Goal: Task Accomplishment & Management: Complete application form

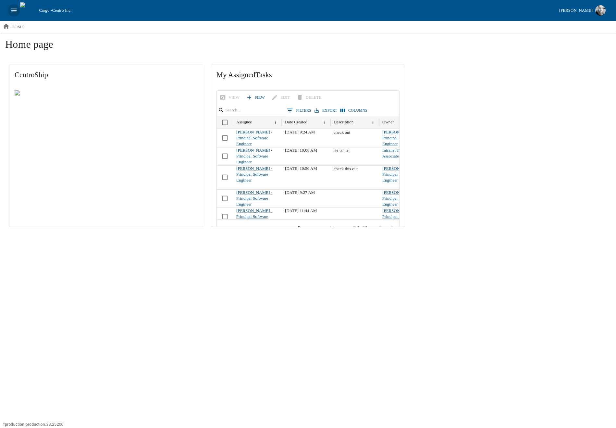
click at [19, 10] on button "open drawer" at bounding box center [14, 10] width 12 height 12
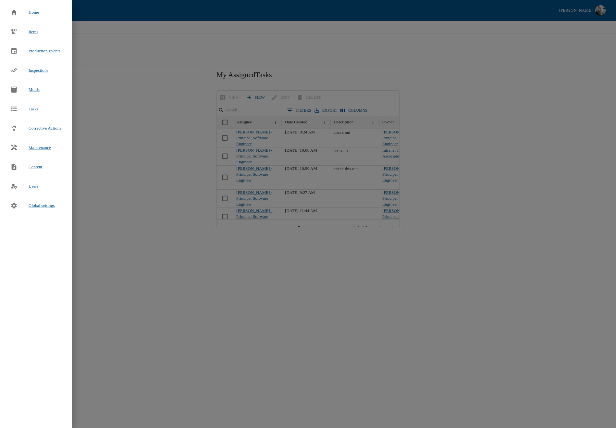
click at [41, 128] on span "Corrective Actions" at bounding box center [45, 128] width 33 height 5
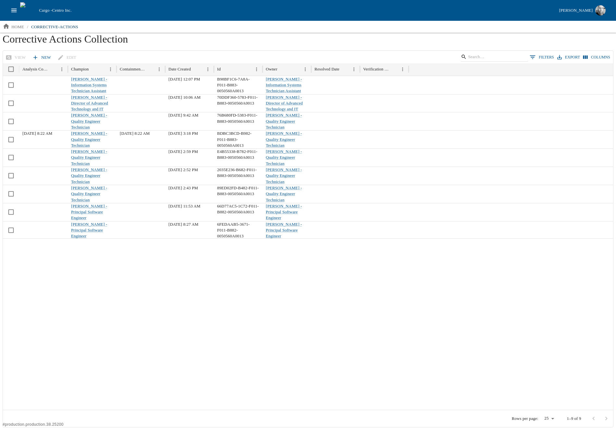
click at [41, 54] on link "New" at bounding box center [42, 57] width 23 height 11
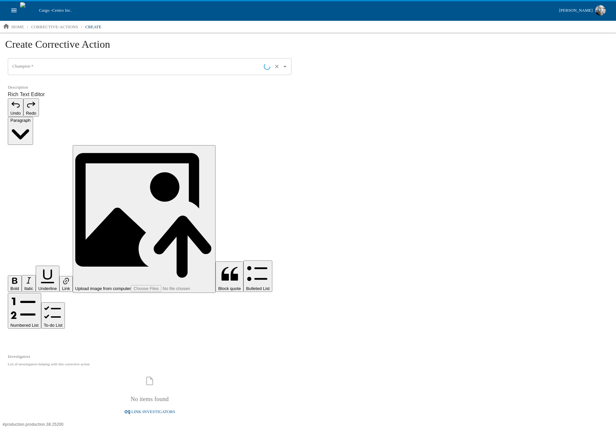
type input "[PERSON_NAME] - Principal Software Engineer"
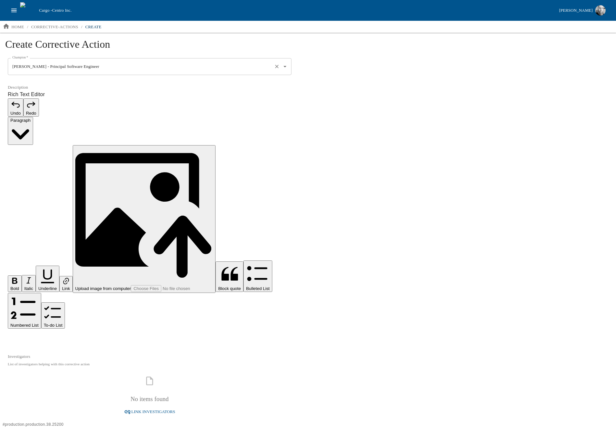
click at [59, 67] on input "[PERSON_NAME] - Principal Software Engineer" at bounding box center [141, 66] width 260 height 11
click at [472, 73] on div "Create Corrective Action Champion   * [PERSON_NAME] - Principal Software Engine…" at bounding box center [308, 320] width 616 height 574
click at [46, 334] on p "Rich Text Editor. Editing area: main. Press Alt+0 for help." at bounding box center [150, 338] width 284 height 8
click at [165, 408] on span "Link Investigators" at bounding box center [153, 411] width 44 height 7
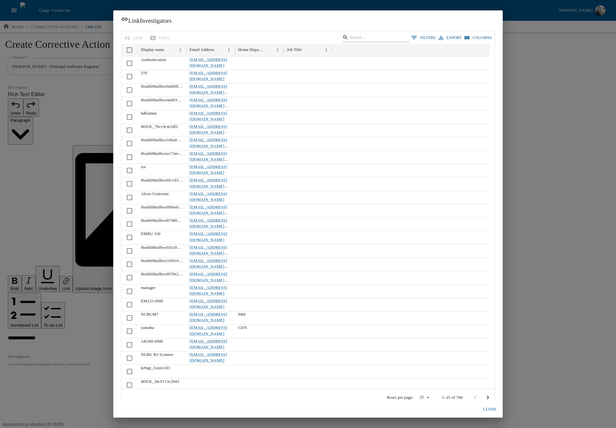
click at [356, 36] on input "Search" at bounding box center [375, 37] width 51 height 9
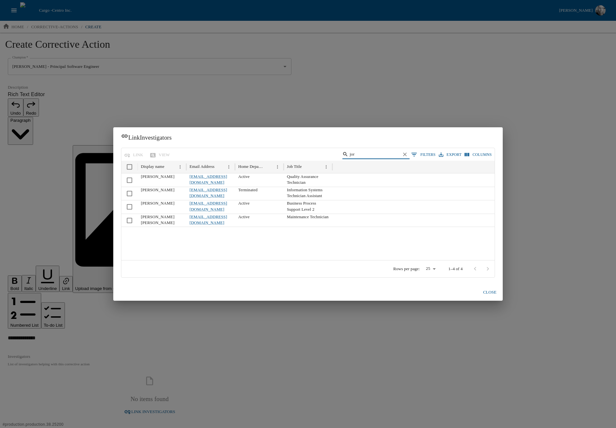
type input "jor"
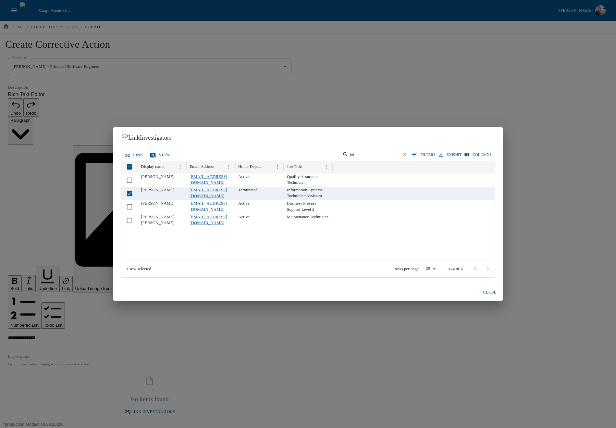
drag, startPoint x: 494, startPoint y: 294, endPoint x: 425, endPoint y: 302, distance: 69.2
click at [493, 294] on button "close" at bounding box center [490, 292] width 21 height 11
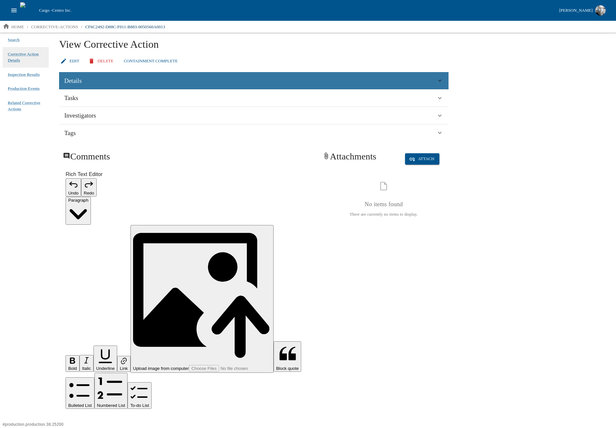
click at [94, 81] on div "Details" at bounding box center [250, 81] width 372 height 10
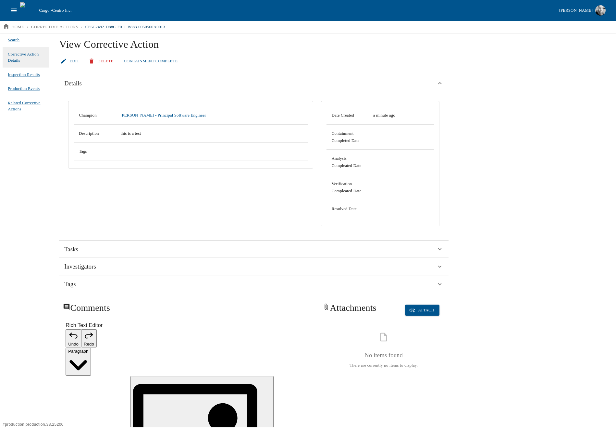
drag, startPoint x: 23, startPoint y: 124, endPoint x: 20, endPoint y: 126, distance: 3.5
click at [24, 124] on div "Search Corrective Action Details Inspection Results Production Events Related C…" at bounding box center [25, 230] width 51 height 395
click at [16, 11] on icon "open drawer" at bounding box center [13, 10] width 7 height 7
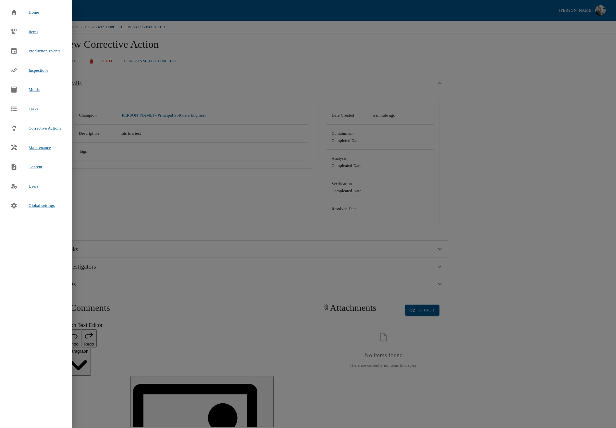
click at [225, 60] on div at bounding box center [308, 214] width 616 height 428
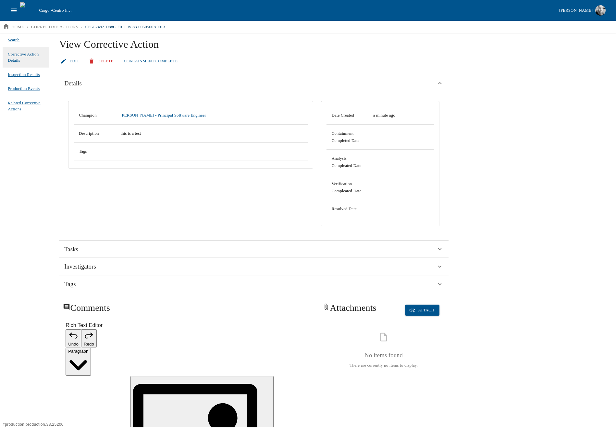
click at [21, 73] on span "Inspection Results" at bounding box center [24, 74] width 32 height 6
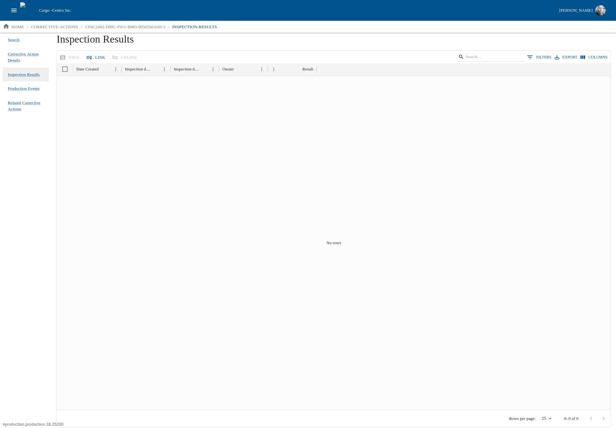
click at [95, 56] on button "Link" at bounding box center [96, 57] width 23 height 11
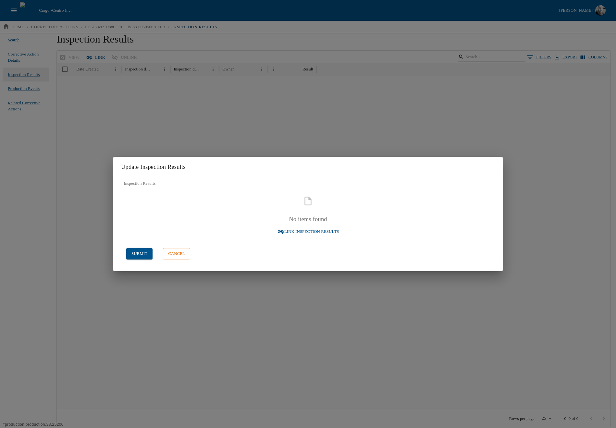
click at [314, 231] on span "Link Inspection Results" at bounding box center [311, 231] width 55 height 7
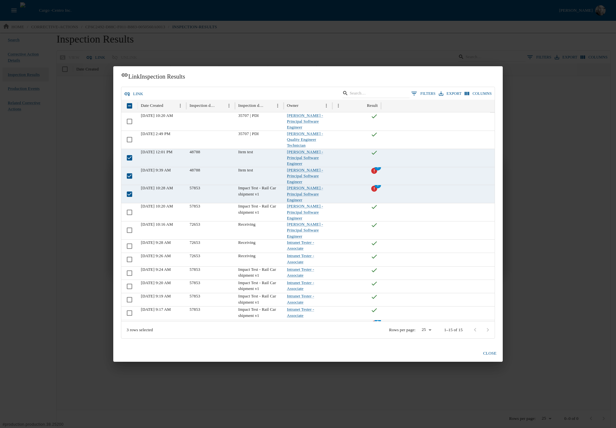
click at [492, 352] on button "close" at bounding box center [490, 353] width 21 height 11
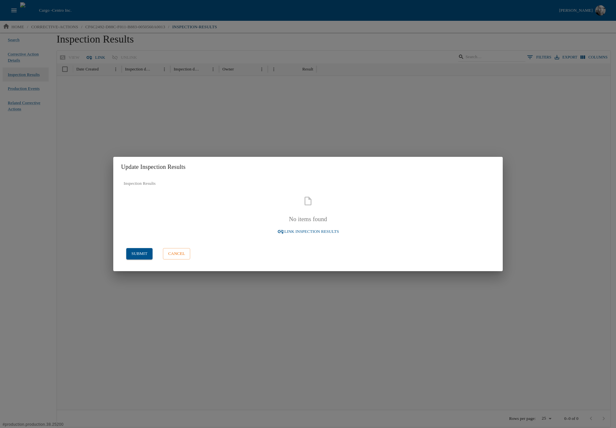
click at [293, 230] on span "Link Inspection Results" at bounding box center [311, 231] width 55 height 7
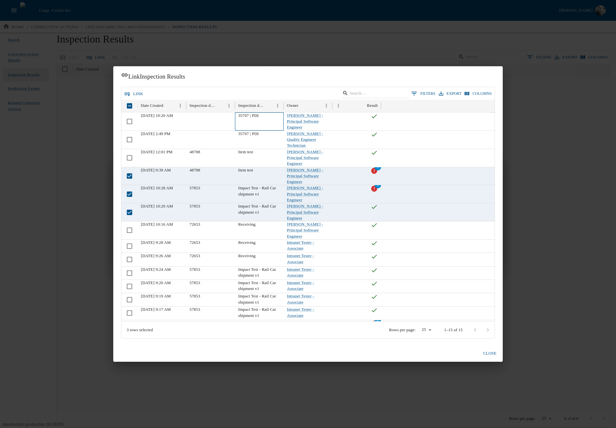
click at [244, 115] on div "35707 | PDI" at bounding box center [259, 121] width 49 height 18
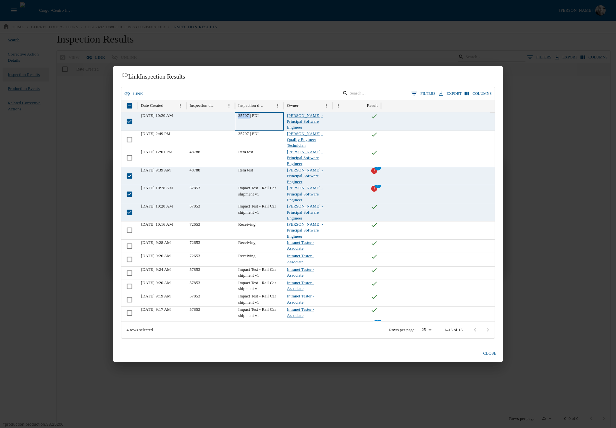
click at [244, 115] on div "35707 | PDI" at bounding box center [259, 121] width 49 height 18
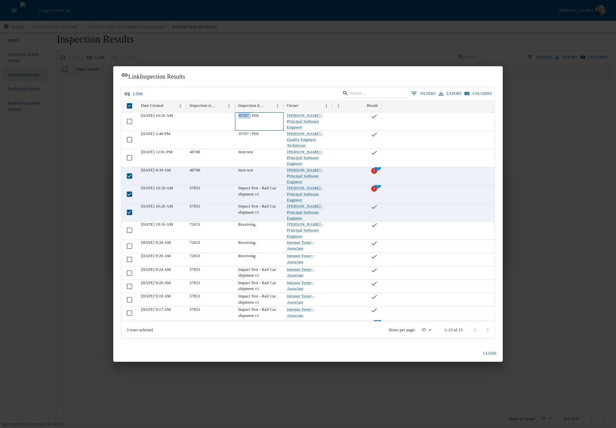
copy div "35707"
click at [421, 94] on button "0 Filters" at bounding box center [424, 94] width 28 height 10
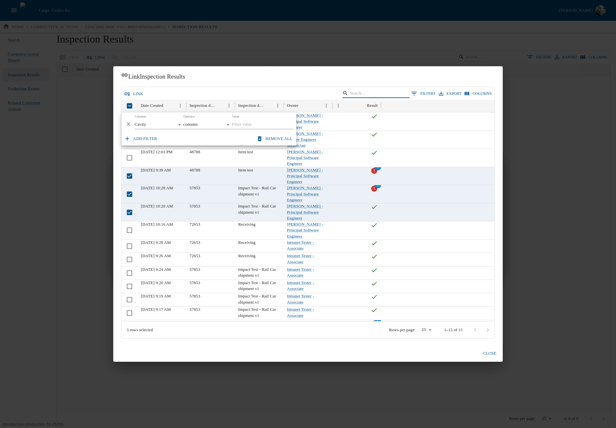
click at [374, 92] on input "Search" at bounding box center [375, 93] width 51 height 9
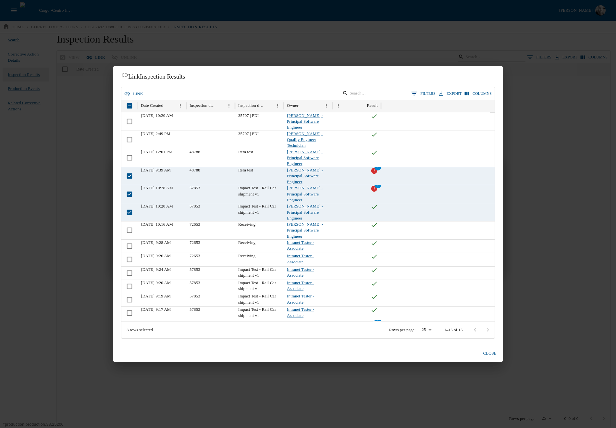
click at [377, 92] on input "Search" at bounding box center [375, 93] width 51 height 9
paste input "35707"
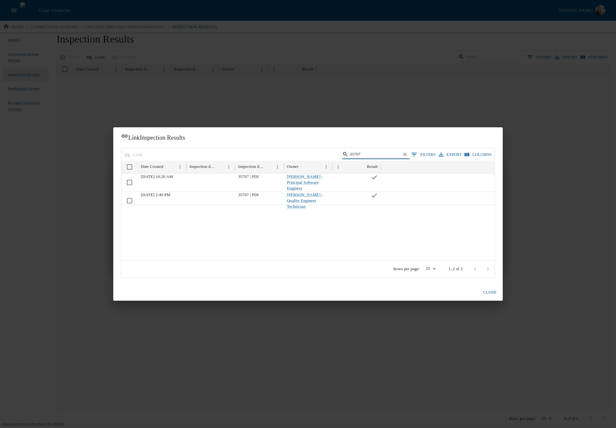
type input "35707"
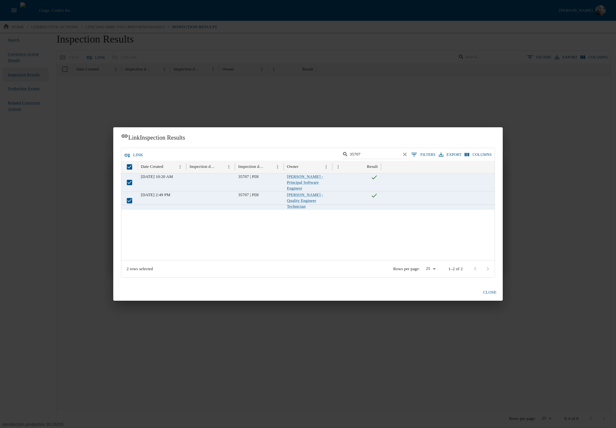
click at [132, 153] on button "link" at bounding box center [134, 154] width 23 height 11
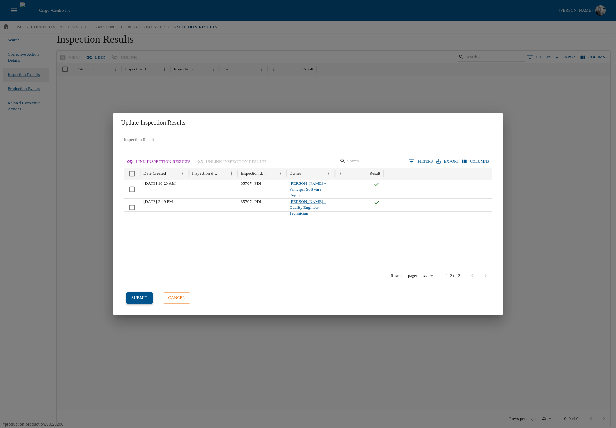
click at [134, 296] on button "submit" at bounding box center [139, 297] width 26 height 11
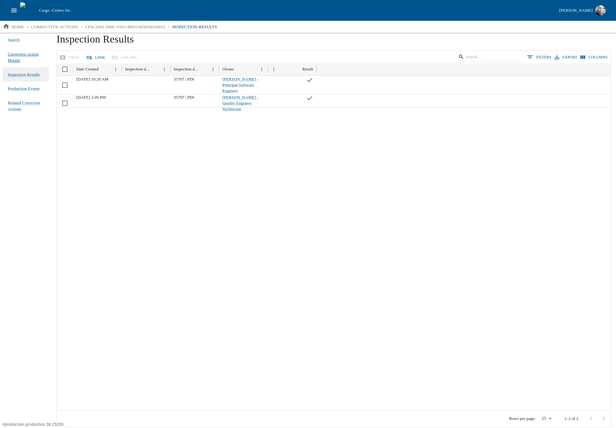
click at [14, 57] on span "Corrective Action Details" at bounding box center [26, 57] width 36 height 13
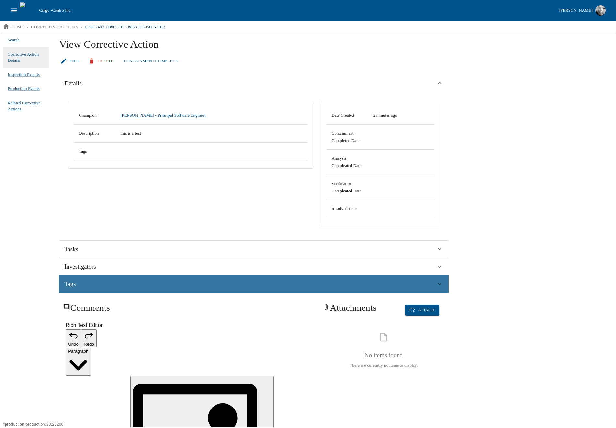
click at [100, 282] on div "Tags" at bounding box center [250, 284] width 372 height 10
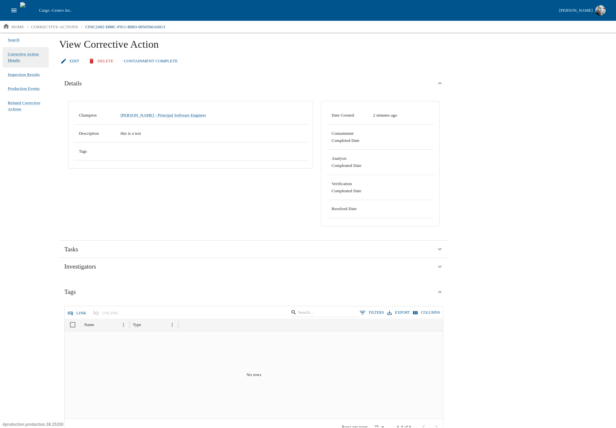
scroll to position [118, 0]
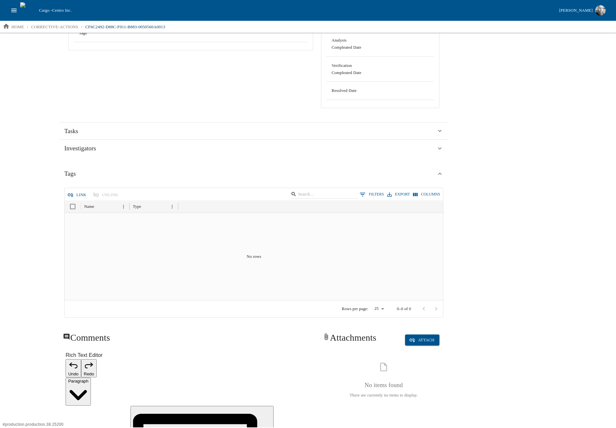
click at [79, 193] on button "Link" at bounding box center [77, 194] width 23 height 11
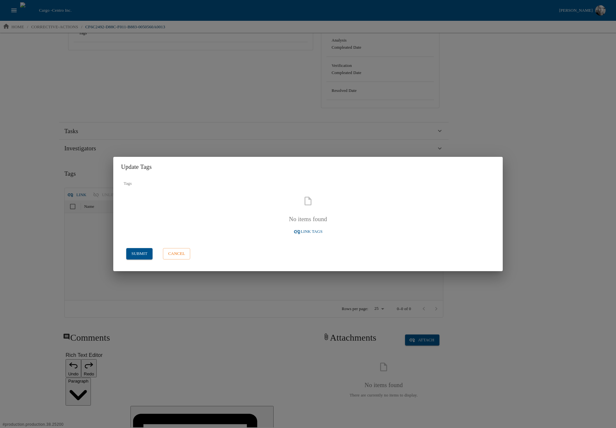
click at [310, 231] on span "Link Tags" at bounding box center [312, 231] width 22 height 7
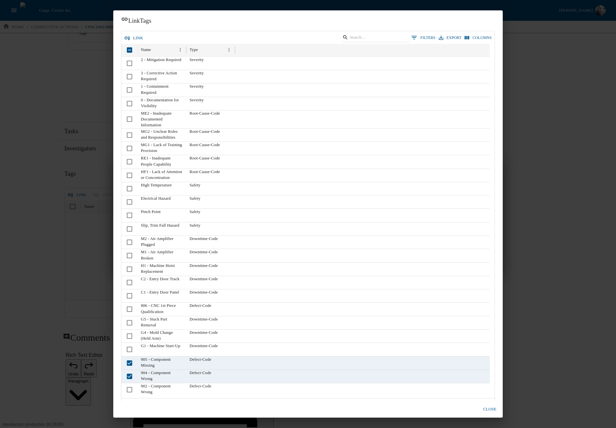
click at [137, 37] on button "link" at bounding box center [134, 37] width 23 height 11
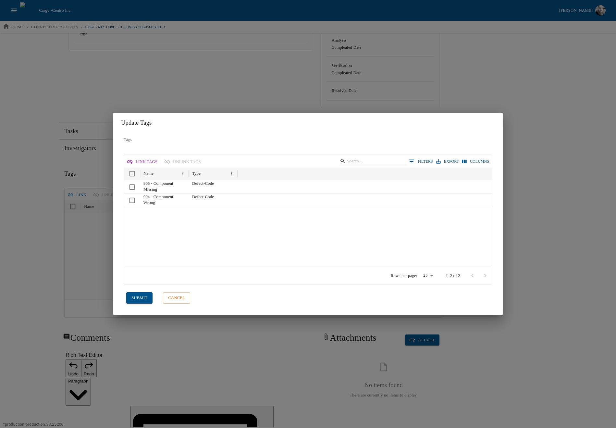
click at [133, 301] on button "submit" at bounding box center [139, 297] width 26 height 11
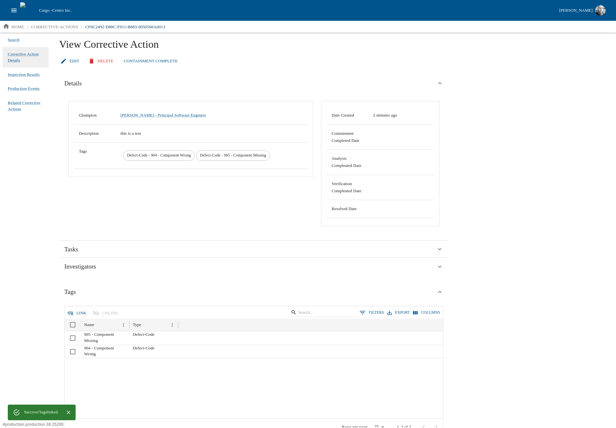
scroll to position [118, 0]
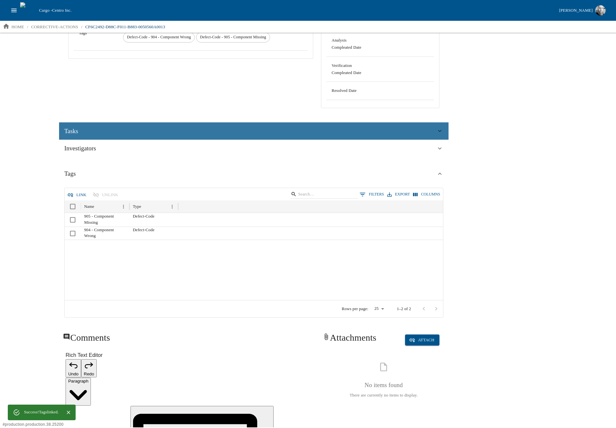
click at [100, 124] on div "Tasks" at bounding box center [254, 131] width 390 height 18
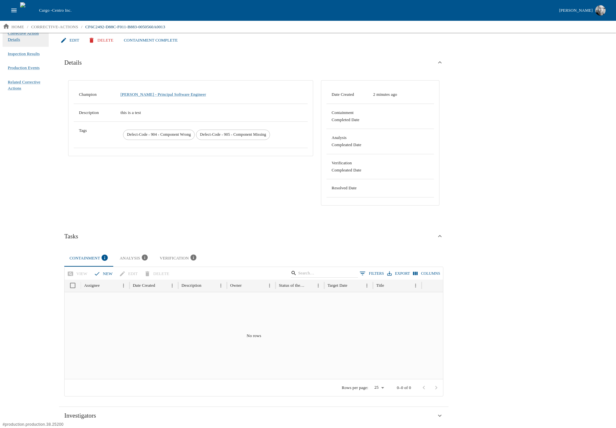
scroll to position [0, 0]
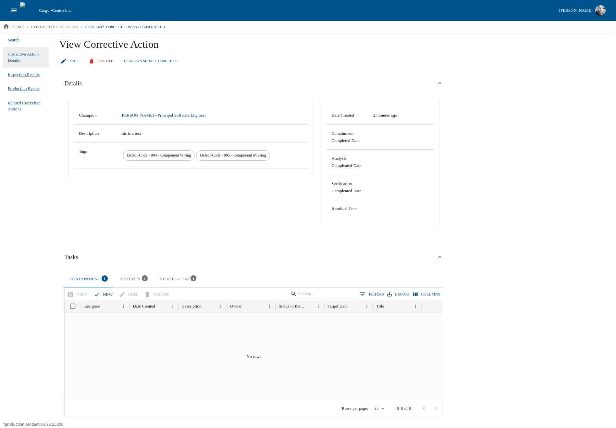
click at [141, 62] on button "Containment Complete" at bounding box center [150, 61] width 59 height 11
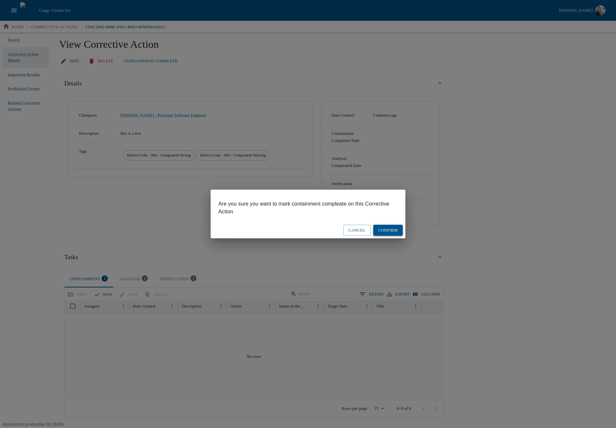
click at [386, 230] on button "Confirm" at bounding box center [388, 230] width 30 height 11
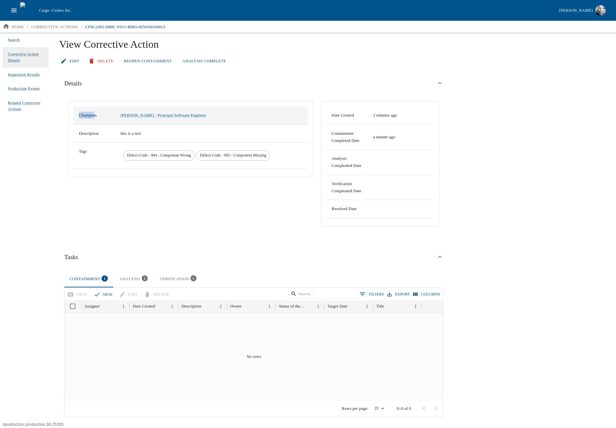
drag, startPoint x: 80, startPoint y: 115, endPoint x: 95, endPoint y: 115, distance: 15.6
click at [95, 115] on td "Champion" at bounding box center [95, 115] width 42 height 18
click at [55, 28] on p "corrective-actions" at bounding box center [54, 27] width 47 height 6
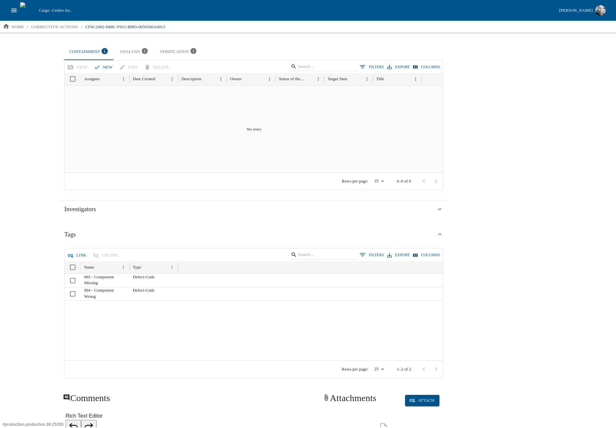
scroll to position [288, 0]
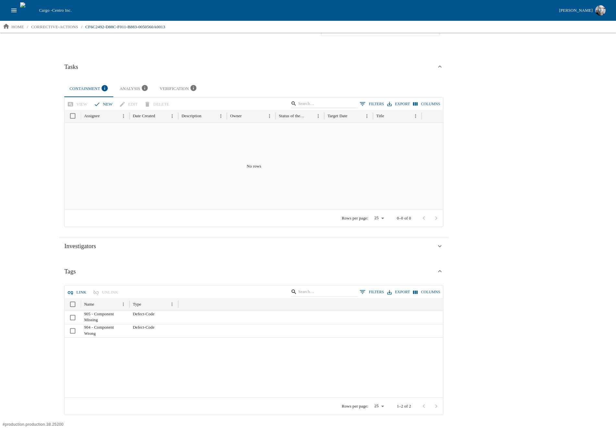
scroll to position [158, 0]
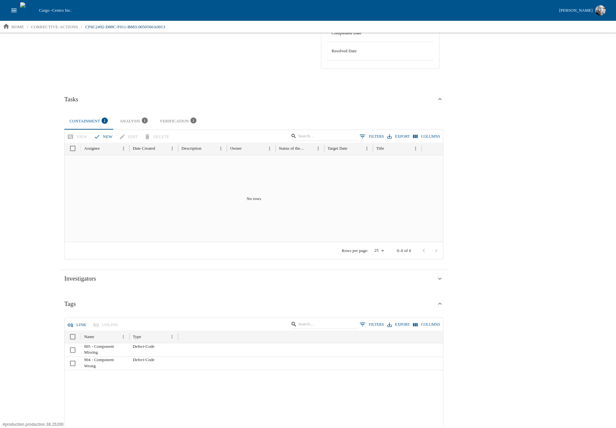
click at [104, 120] on icon "button" at bounding box center [105, 121] width 6 height 6
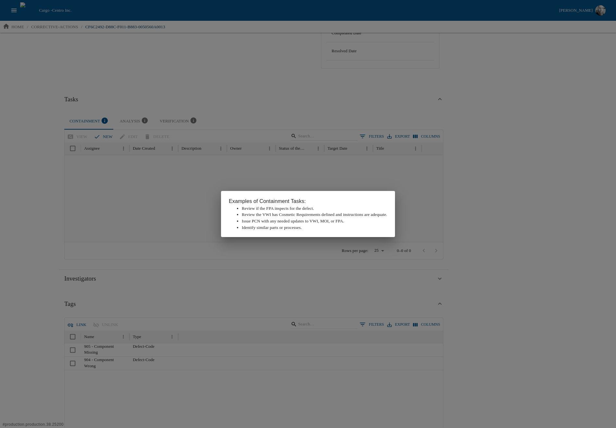
click at [520, 232] on div "Examples of Containment Tasks: Review if the FPA inspects for the defect. Revie…" at bounding box center [308, 214] width 616 height 428
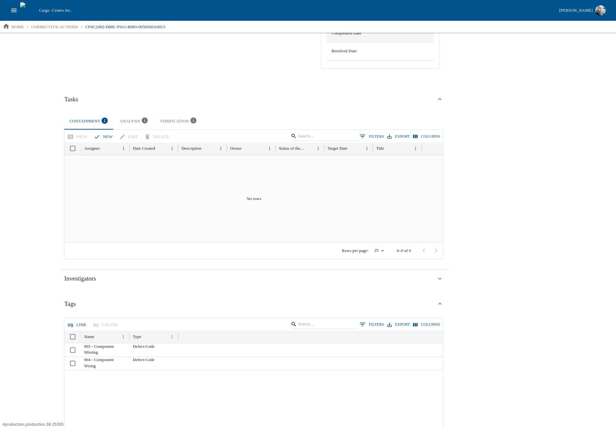
scroll to position [0, 0]
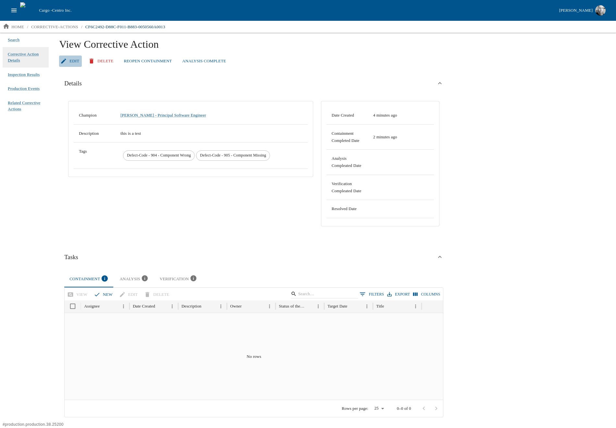
click at [74, 61] on link "Edit" at bounding box center [70, 61] width 23 height 11
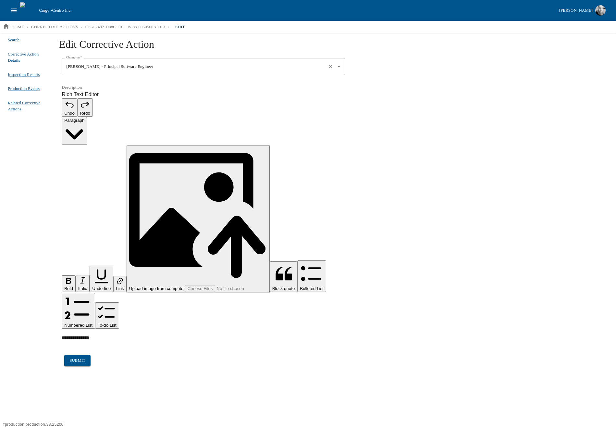
click at [264, 65] on input "[PERSON_NAME] - Principal Software Engineer" at bounding box center [195, 66] width 260 height 11
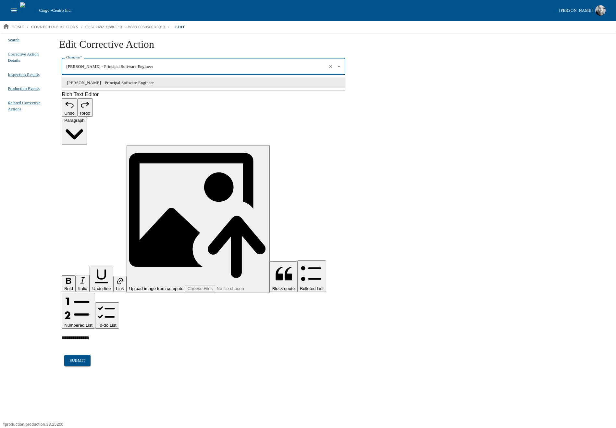
click at [339, 67] on icon "Close" at bounding box center [338, 67] width 3 height 2
click at [179, 67] on input "[PERSON_NAME] - Principal Software Engineer" at bounding box center [195, 66] width 260 height 11
click at [332, 67] on icon "Clear" at bounding box center [331, 66] width 6 height 6
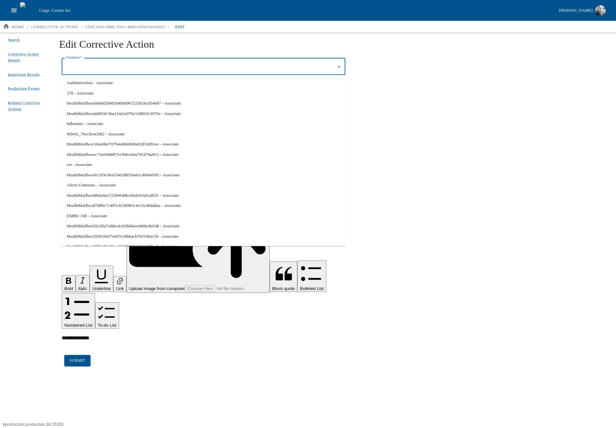
click at [158, 67] on input "Champion   *" at bounding box center [199, 66] width 268 height 11
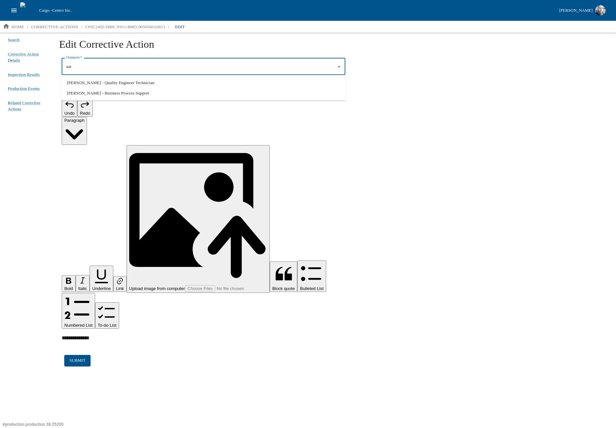
click at [120, 81] on li "[PERSON_NAME] - Quality Engineer Technician" at bounding box center [204, 83] width 284 height 10
type input "[PERSON_NAME] - Quality Engineer Technician"
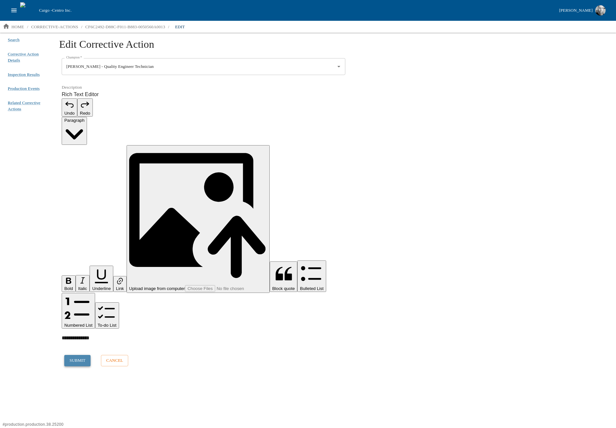
click at [79, 355] on button "submit" at bounding box center [77, 360] width 26 height 11
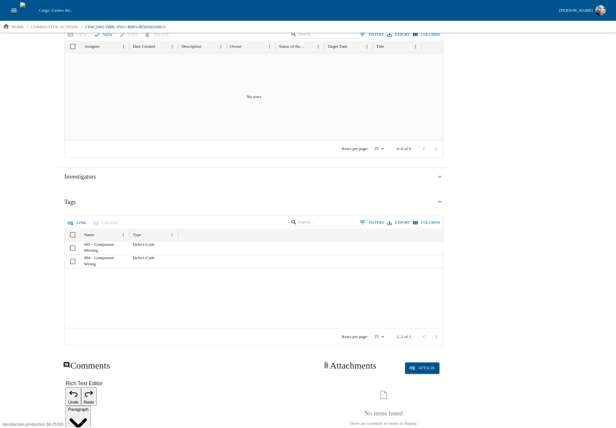
scroll to position [288, 0]
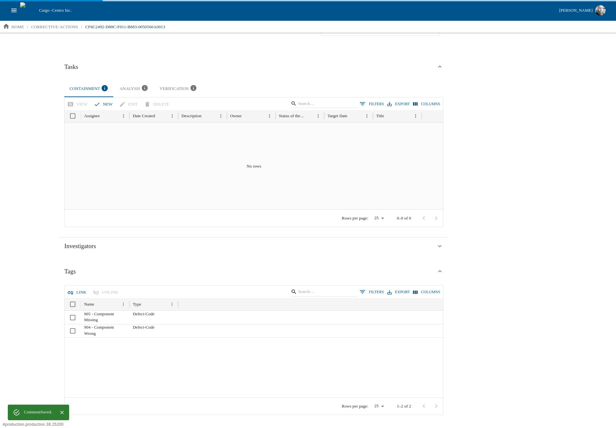
scroll to position [158, 0]
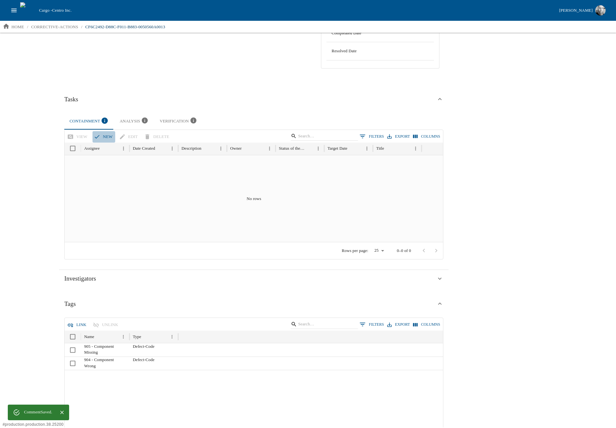
click at [102, 137] on button "new" at bounding box center [104, 136] width 23 height 11
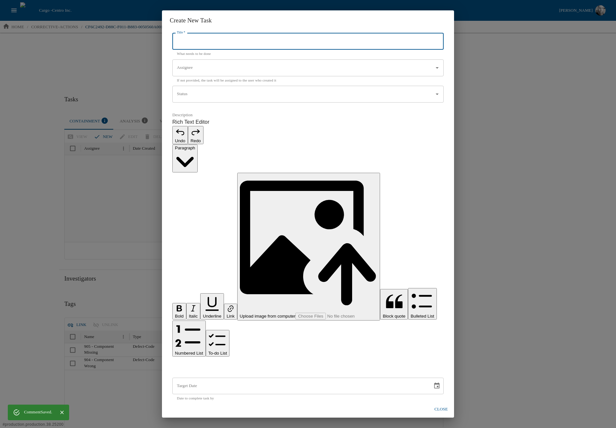
click at [207, 50] on input "Title   *" at bounding box center [307, 41] width 271 height 17
type input "c"
type input "h"
click at [231, 76] on div "Assignee" at bounding box center [307, 67] width 271 height 17
type input "check X"
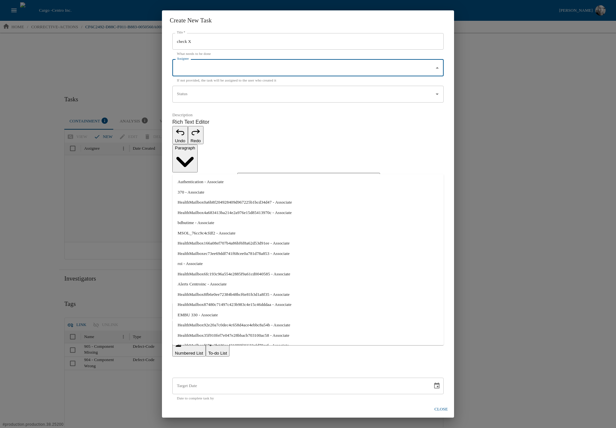
click at [207, 182] on li "Authentication - Associate" at bounding box center [307, 182] width 271 height 10
type input "Authentication - Associate"
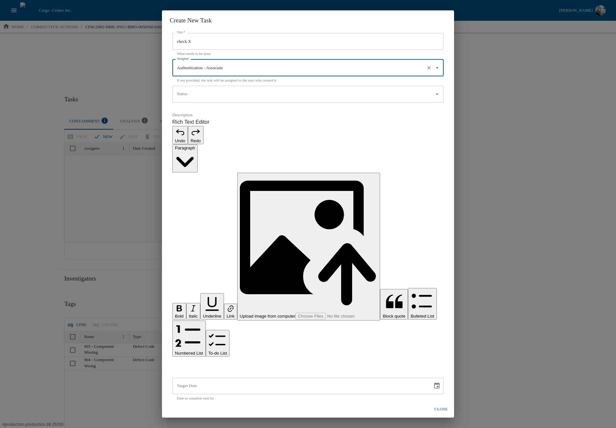
click at [199, 362] on p "Rich Text Editor. Editing area: main. Press Alt+0 for help." at bounding box center [307, 366] width 271 height 8
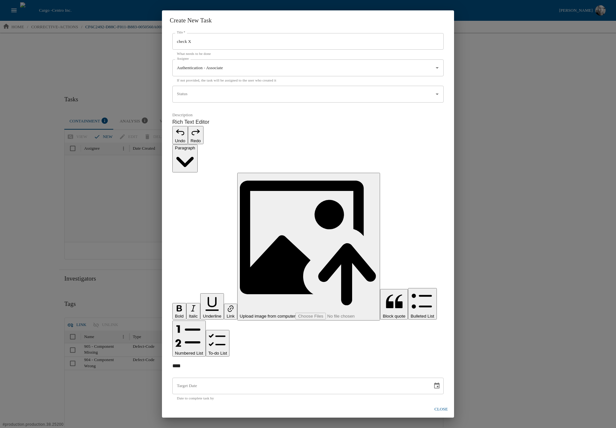
click at [187, 409] on button "submit" at bounding box center [188, 414] width 26 height 11
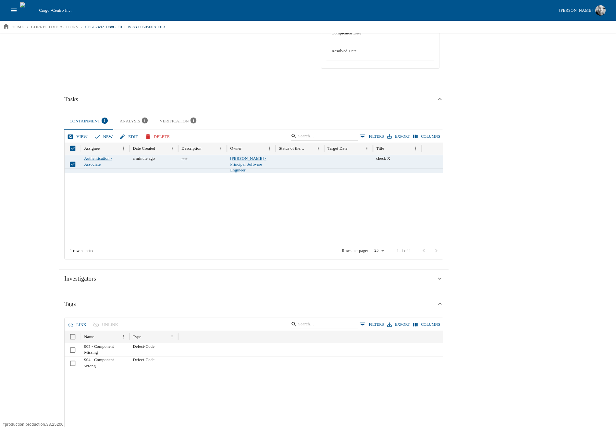
click at [78, 135] on link "View" at bounding box center [78, 136] width 24 height 11
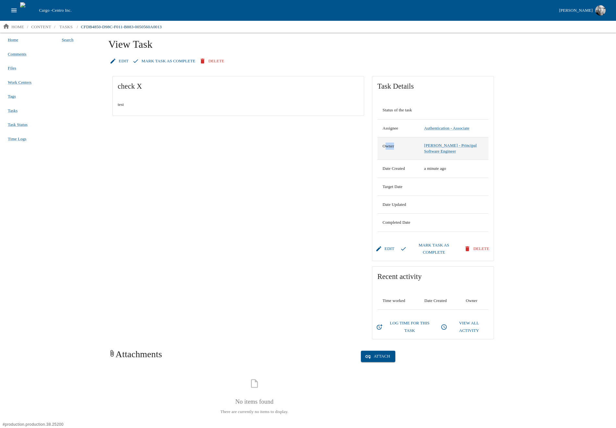
drag, startPoint x: 384, startPoint y: 146, endPoint x: 404, endPoint y: 144, distance: 19.9
click at [404, 144] on td "Owner" at bounding box center [399, 148] width 42 height 23
click at [390, 149] on td "Owner" at bounding box center [399, 148] width 42 height 23
click at [390, 137] on td "Owner" at bounding box center [399, 148] width 42 height 23
click at [391, 132] on td "Assignee" at bounding box center [399, 128] width 42 height 18
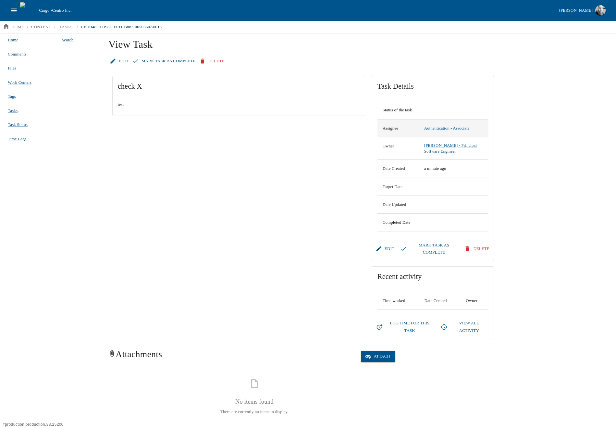
click at [390, 127] on td "Assignee" at bounding box center [399, 128] width 42 height 18
click at [13, 10] on icon "open drawer" at bounding box center [14, 10] width 6 height 4
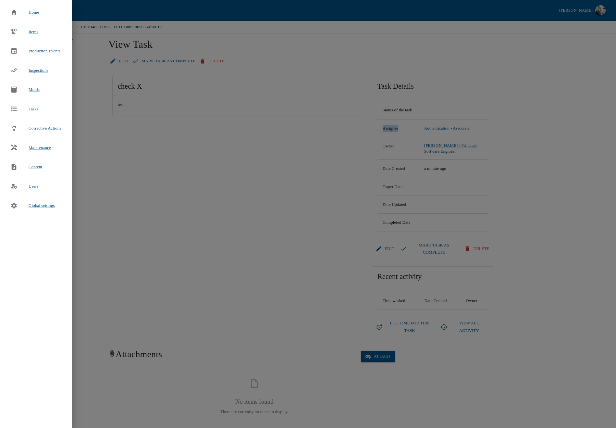
click at [48, 71] on span "Inspections" at bounding box center [39, 70] width 20 height 5
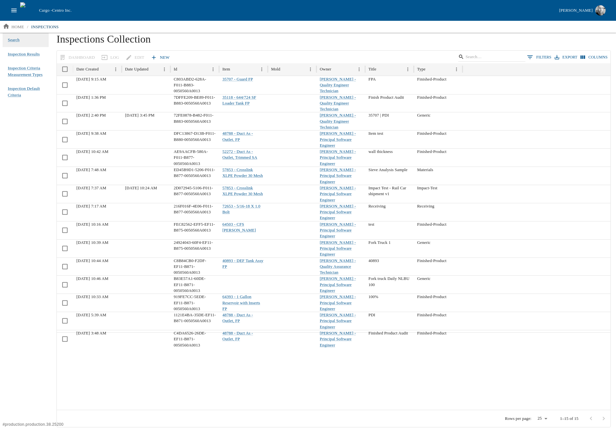
click at [161, 56] on link "New" at bounding box center [160, 57] width 23 height 11
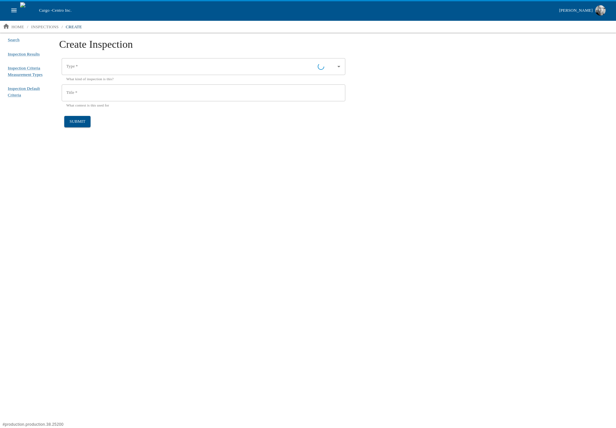
type input "Generic"
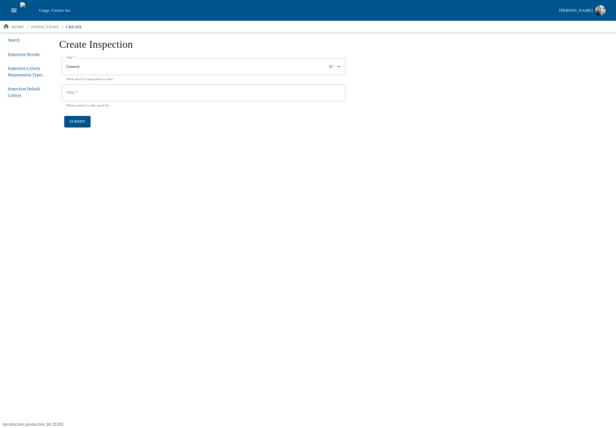
click at [153, 65] on input "Generic" at bounding box center [195, 66] width 260 height 11
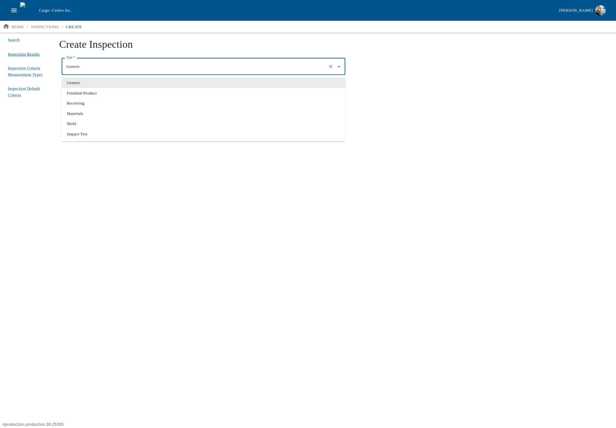
click at [27, 54] on span "Inspection Results" at bounding box center [24, 54] width 32 height 6
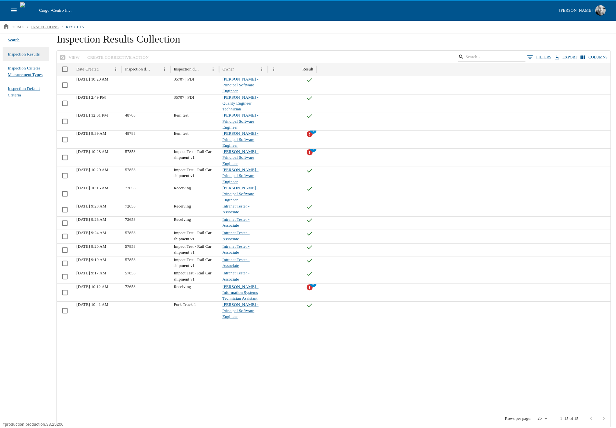
click at [56, 26] on p "inspections" at bounding box center [45, 27] width 28 height 6
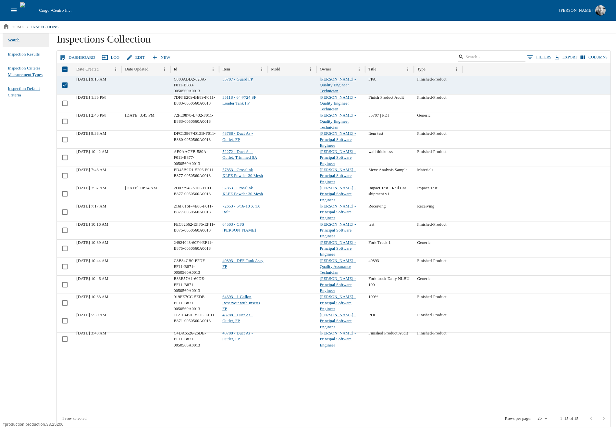
click at [81, 57] on link "Dashboard" at bounding box center [78, 57] width 40 height 11
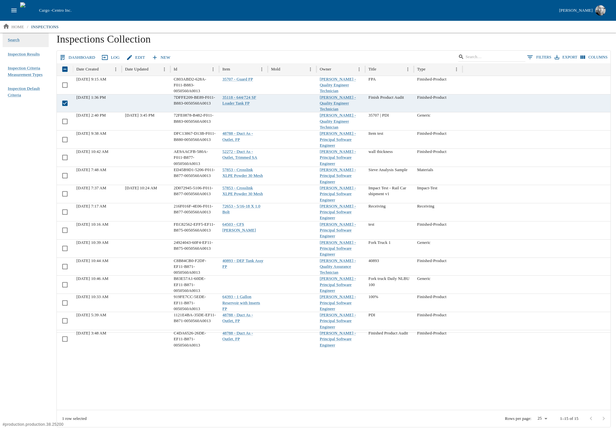
click at [71, 55] on link "Dashboard" at bounding box center [78, 57] width 40 height 11
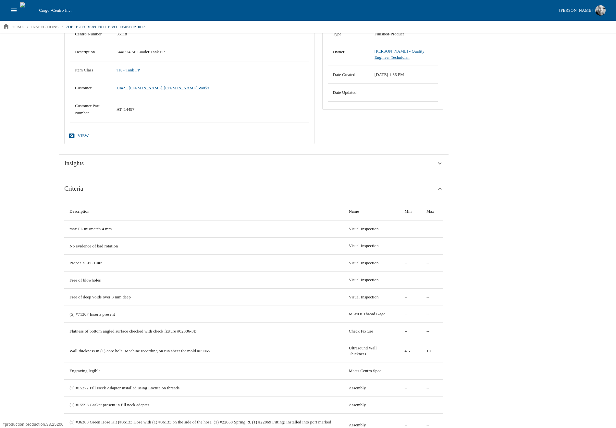
scroll to position [32, 0]
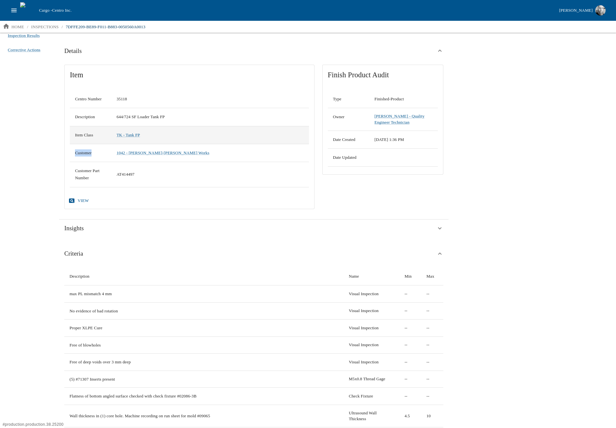
drag, startPoint x: 125, startPoint y: 154, endPoint x: 243, endPoint y: 140, distance: 119.0
click at [243, 140] on tbody "Centro Number 35118 Description 644/724 SF Loader Tank FP Item Class TK - Tank …" at bounding box center [189, 138] width 239 height 97
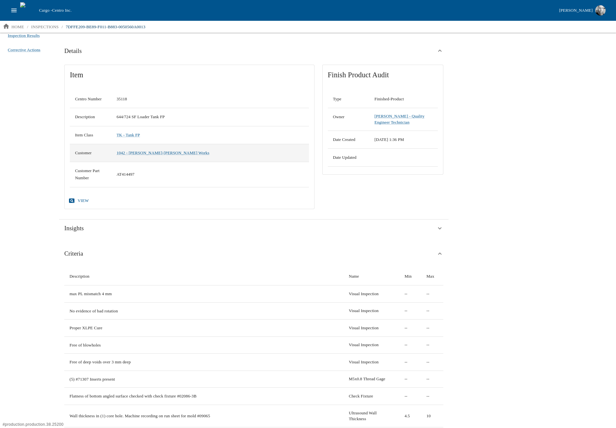
click at [259, 155] on td "1042 - [PERSON_NAME]-[PERSON_NAME] Works" at bounding box center [210, 153] width 198 height 18
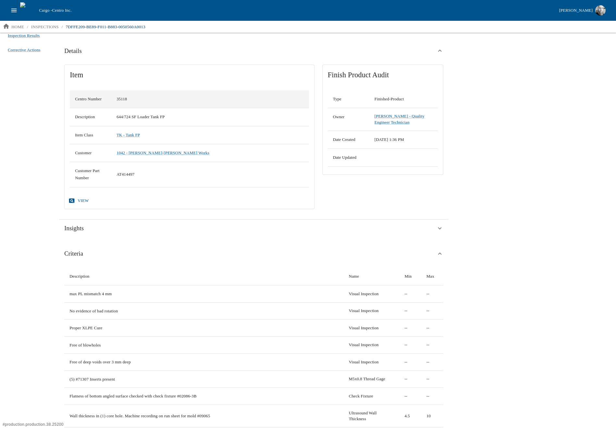
click at [131, 96] on td "35118" at bounding box center [210, 99] width 198 height 18
click at [130, 97] on td "35118" at bounding box center [210, 99] width 198 height 18
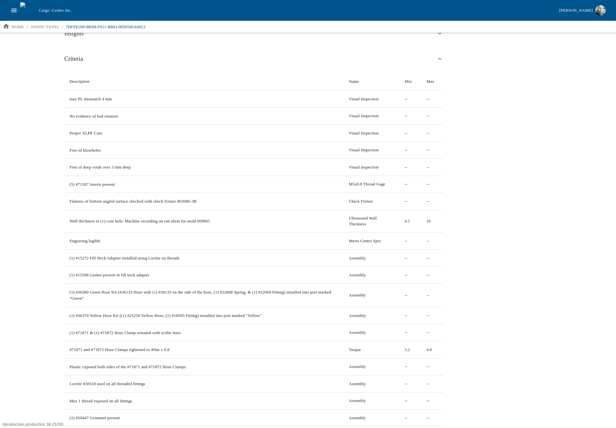
scroll to position [97, 0]
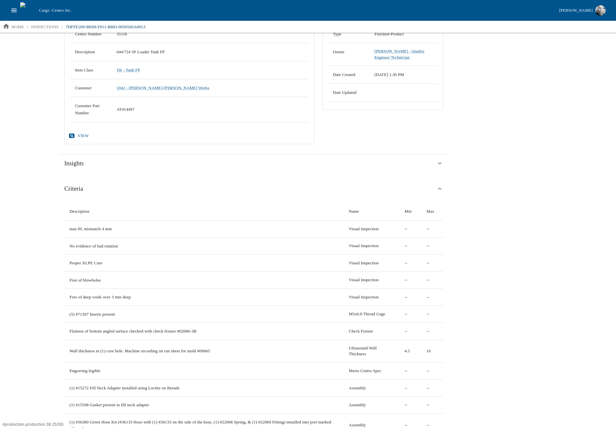
click at [103, 229] on p "max PL mismatch 4 mm" at bounding box center [203, 229] width 269 height 6
click at [104, 229] on p "max PL mismatch 4 mm" at bounding box center [203, 229] width 269 height 6
drag, startPoint x: 153, startPoint y: 229, endPoint x: 425, endPoint y: 231, distance: 272.1
click at [425, 231] on tr "max PL mismatch 4 mm Visual Inspection -- --" at bounding box center [253, 228] width 379 height 17
click at [454, 232] on div "View Inspection Log Edit Delete Details Item Centro Number 35118 Description 64…" at bounding box center [334, 412] width 560 height 955
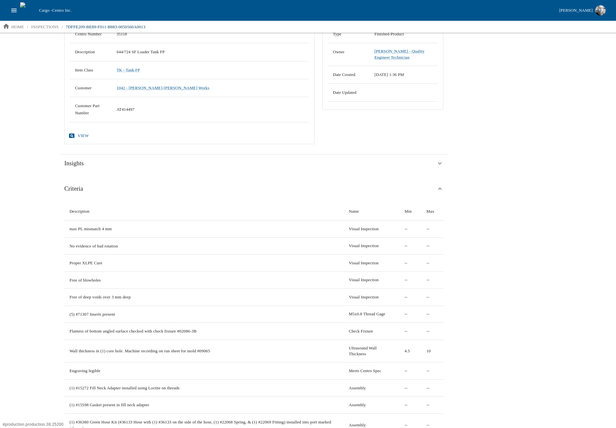
scroll to position [0, 0]
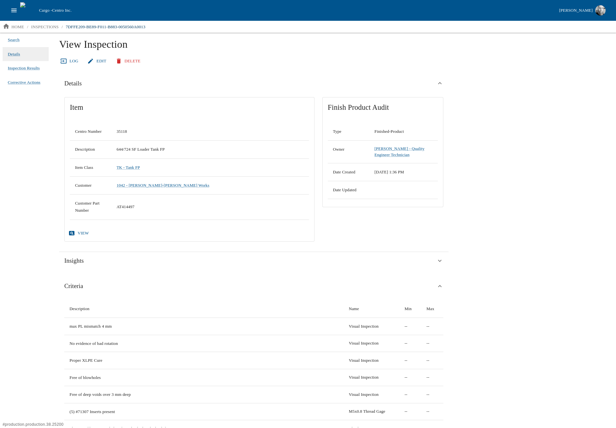
click at [99, 63] on link "Edit" at bounding box center [97, 61] width 23 height 11
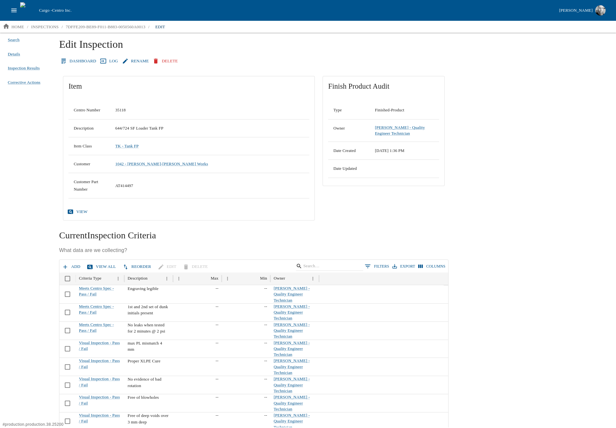
scroll to position [130, 0]
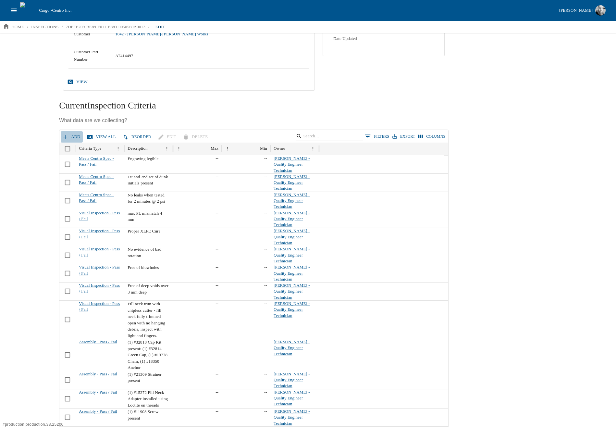
click at [69, 136] on button "Add" at bounding box center [72, 136] width 22 height 11
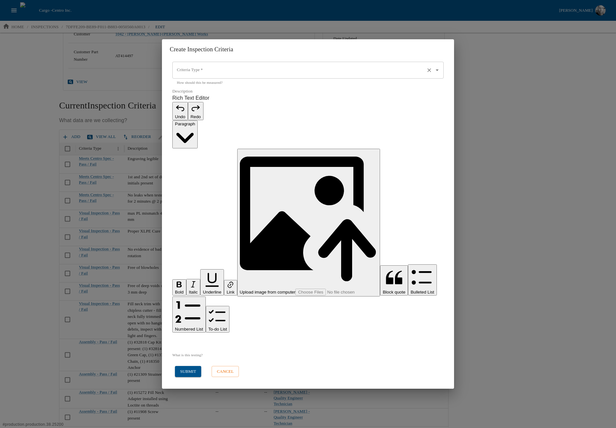
click at [328, 76] on input "Criteria Type   *" at bounding box center [298, 70] width 247 height 11
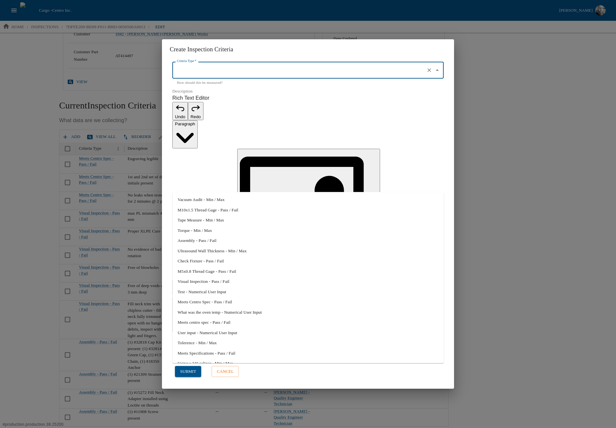
click at [234, 201] on li "Vacuum Audit - Min / Max" at bounding box center [307, 199] width 271 height 10
type input "Vacuum Audit - Min / Max"
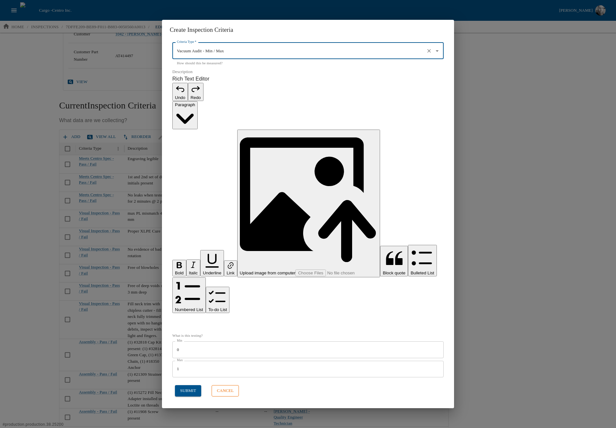
click at [226, 385] on button "cancel" at bounding box center [225, 390] width 27 height 11
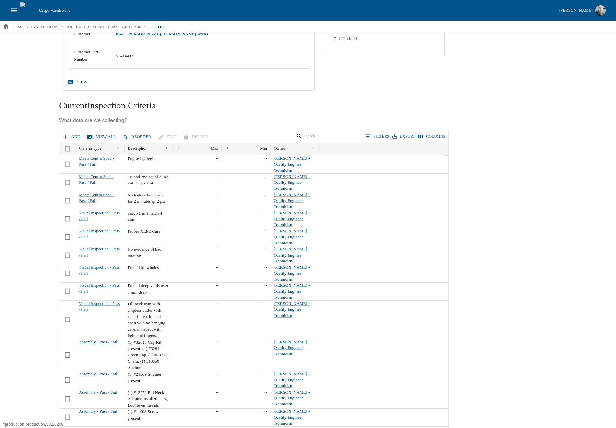
scroll to position [162, 0]
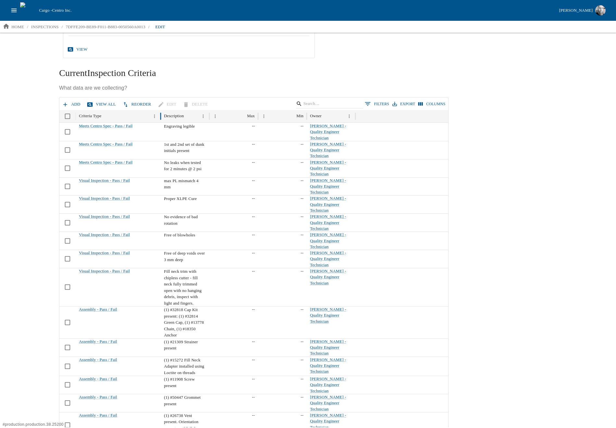
drag, startPoint x: 124, startPoint y: 115, endPoint x: 161, endPoint y: 112, distance: 36.4
click at [161, 112] on div at bounding box center [160, 116] width 3 height 13
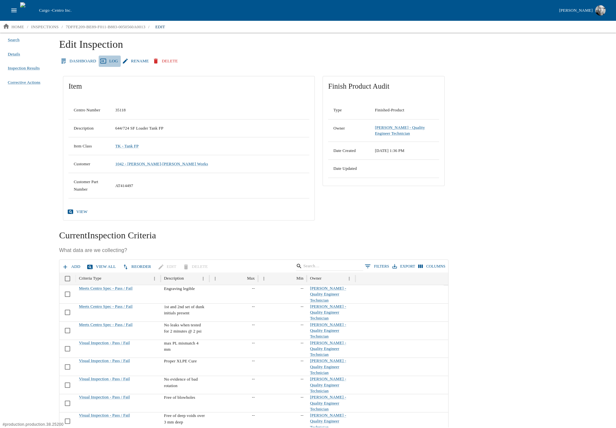
click at [105, 60] on link "Log" at bounding box center [110, 61] width 22 height 11
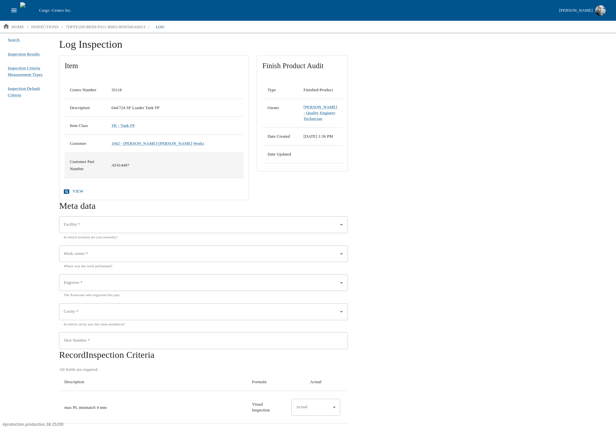
scroll to position [130, 0]
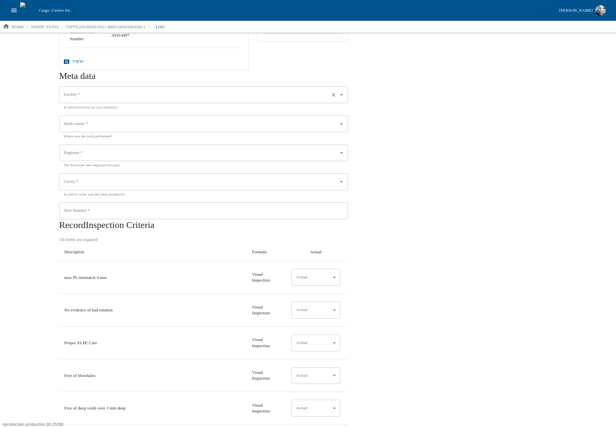
click at [118, 91] on input "Facility   *" at bounding box center [194, 94] width 265 height 11
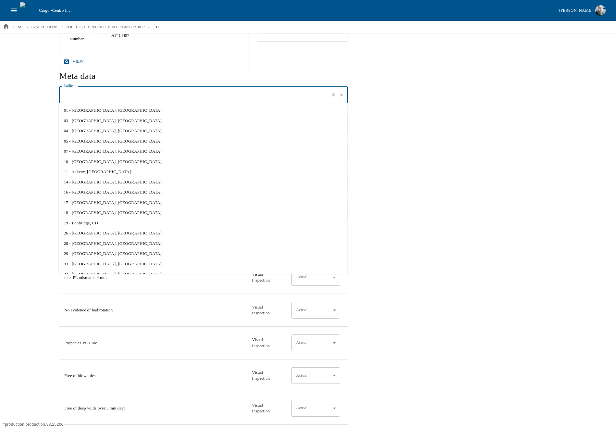
click at [99, 111] on li "01 - [GEOGRAPHIC_DATA], [GEOGRAPHIC_DATA]" at bounding box center [203, 110] width 289 height 10
type input "01 - [GEOGRAPHIC_DATA], [GEOGRAPHIC_DATA]"
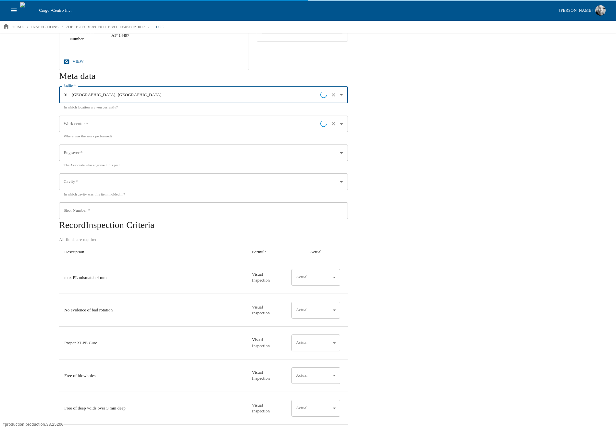
click at [93, 123] on input "Work center   *" at bounding box center [191, 124] width 258 height 11
type input "01 - [GEOGRAPHIC_DATA], [GEOGRAPHIC_DATA]"
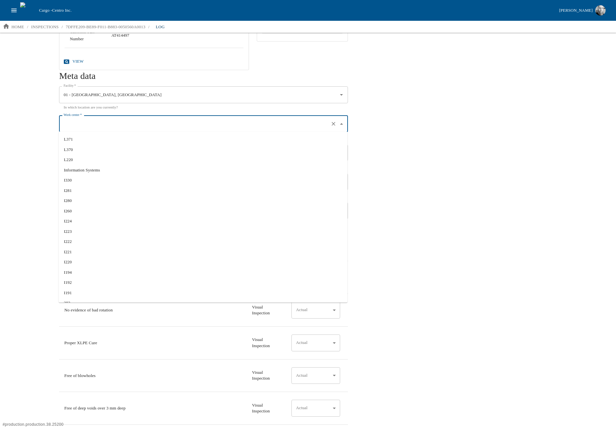
click at [83, 168] on li "Information Systems" at bounding box center [203, 170] width 289 height 10
type input "Information Systems"
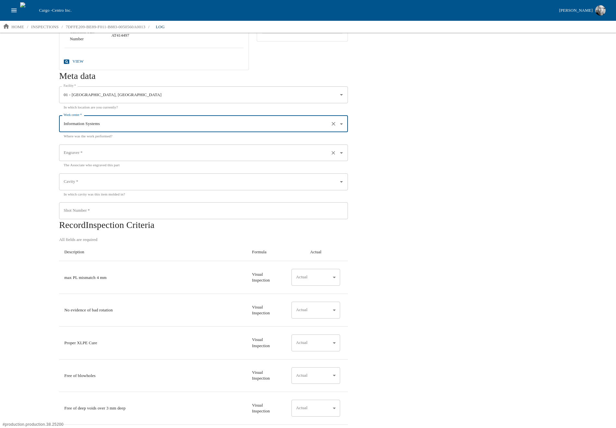
click at [108, 146] on div "Engraver   *" at bounding box center [203, 152] width 289 height 17
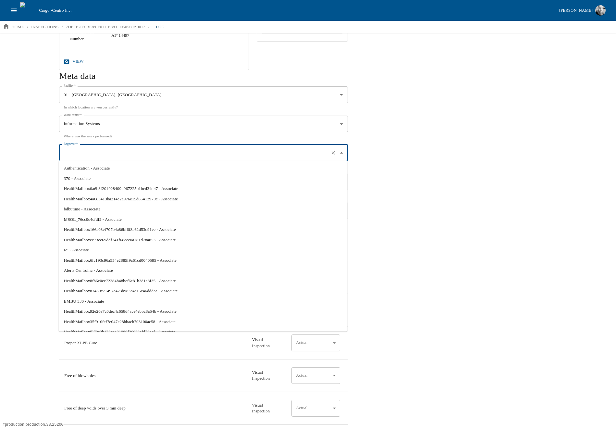
click at [95, 173] on li "370 - Associate" at bounding box center [203, 178] width 289 height 10
type input "370 - Associate"
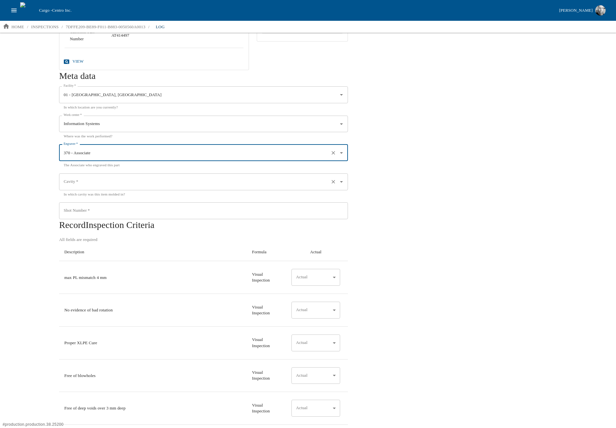
click at [97, 185] on input "Cavity   *" at bounding box center [194, 181] width 265 height 11
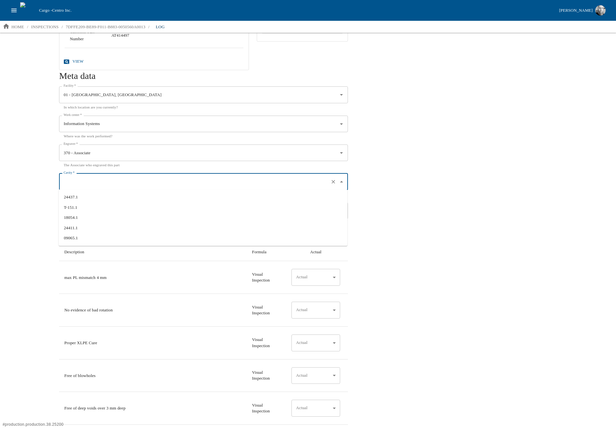
click at [94, 197] on li "24437.1" at bounding box center [203, 197] width 289 height 10
type input "24437.1"
click at [98, 209] on input "Shot Number   *" at bounding box center [203, 210] width 289 height 17
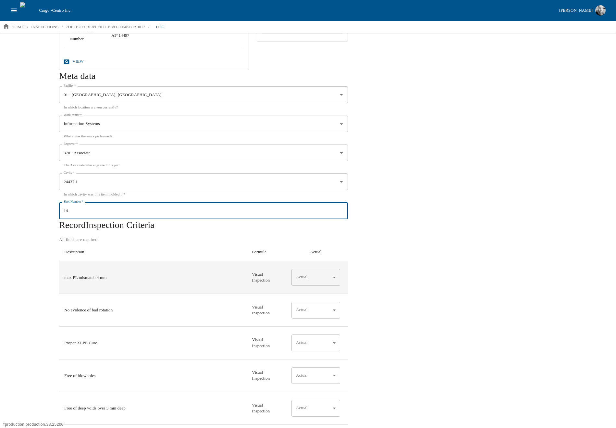
type input "14"
click at [314, 276] on body "Cargo - Centro Inc. [PERSON_NAME] home / inspections / 7DFFE209-BE89-F011-B883-…" at bounding box center [308, 213] width 616 height 427
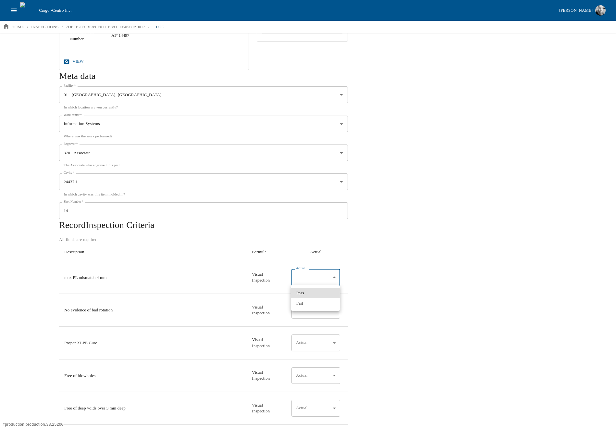
click at [319, 294] on li "Pass" at bounding box center [315, 293] width 49 height 10
type input "*"
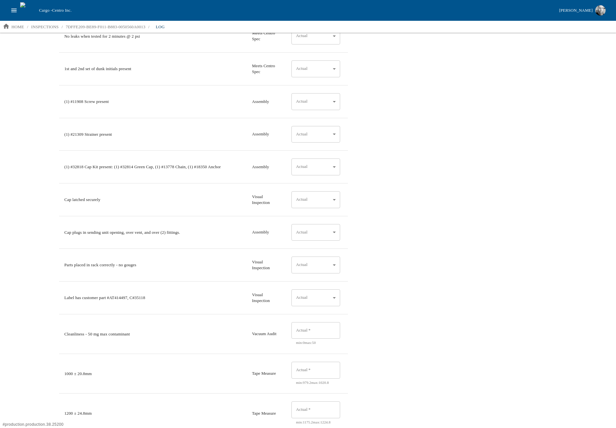
scroll to position [1290, 0]
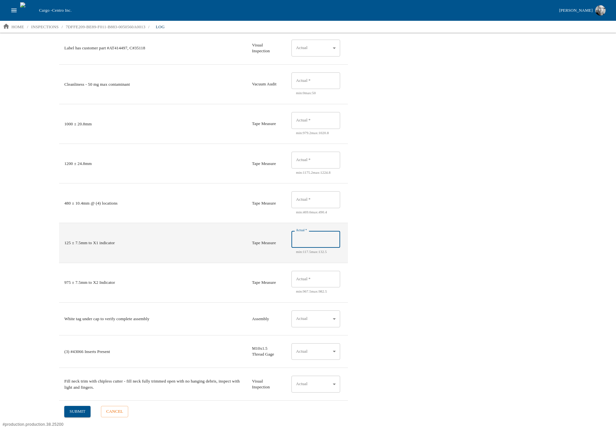
click at [307, 238] on input "Actual   *" at bounding box center [316, 239] width 49 height 17
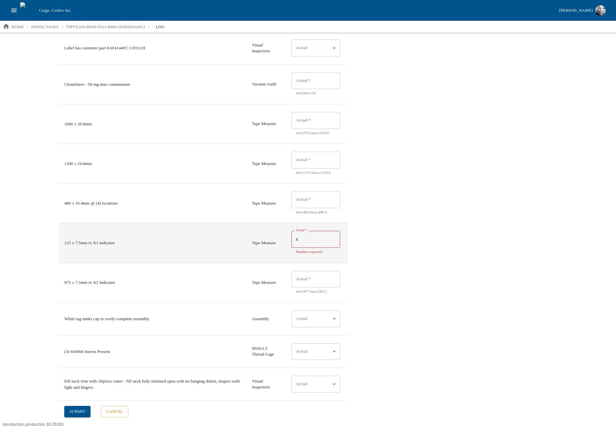
click at [319, 240] on input "k" at bounding box center [316, 239] width 49 height 17
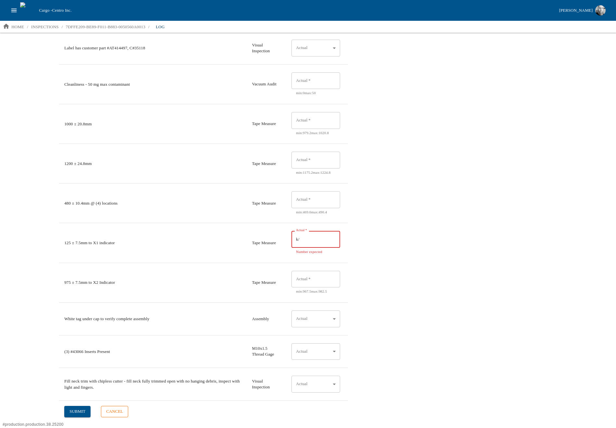
type input "k/"
click at [112, 412] on button "cancel" at bounding box center [114, 411] width 27 height 11
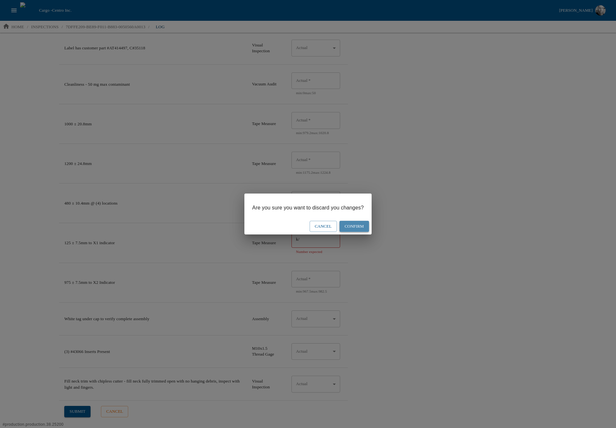
click at [359, 228] on button "Confirm" at bounding box center [355, 226] width 30 height 11
click at [365, 226] on button "Confirm" at bounding box center [355, 226] width 30 height 11
click at [316, 224] on button "Cancel" at bounding box center [323, 226] width 27 height 11
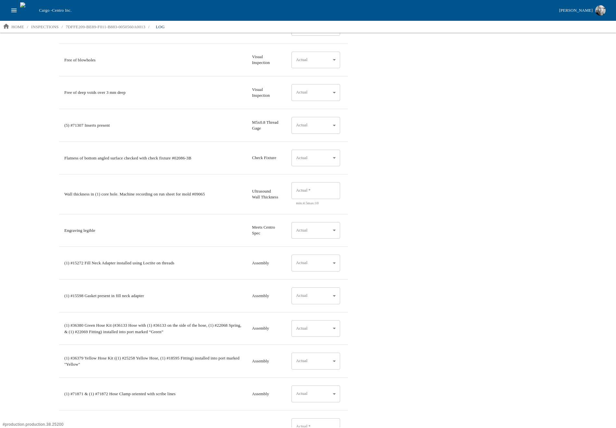
scroll to position [0, 0]
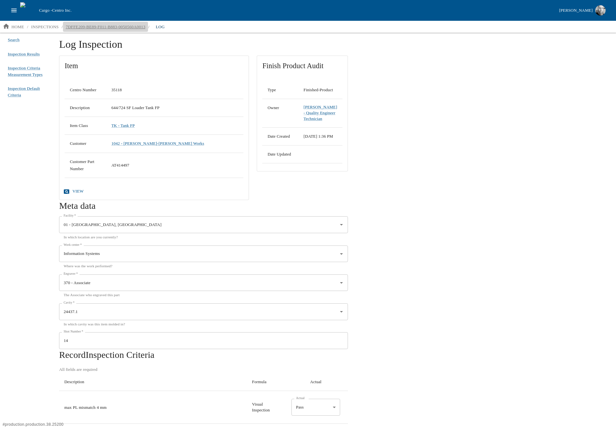
click at [96, 26] on p "7DFFE209-BE89-F011-B883-0050560A0013" at bounding box center [106, 27] width 80 height 6
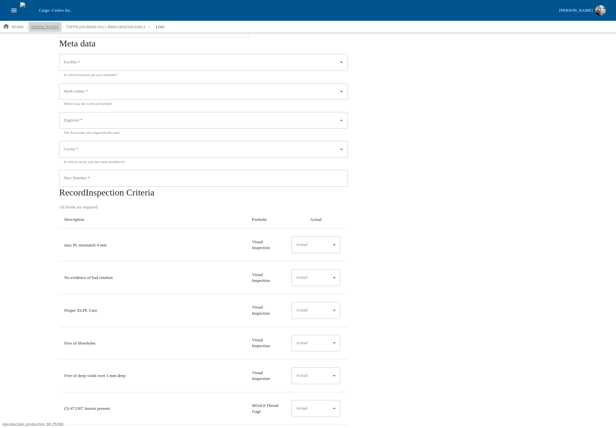
click at [47, 27] on p "inspections" at bounding box center [45, 27] width 28 height 6
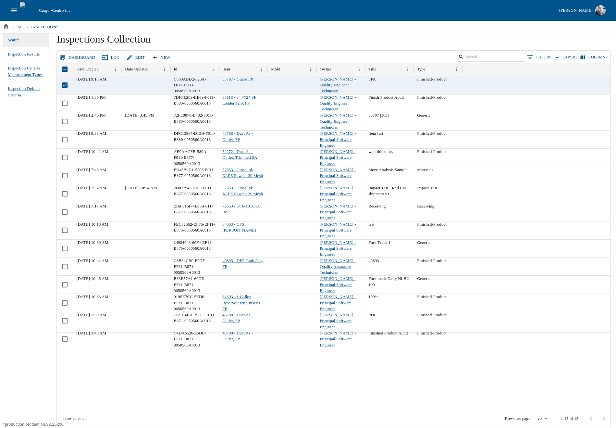
click at [78, 56] on link "Dashboard" at bounding box center [78, 57] width 40 height 11
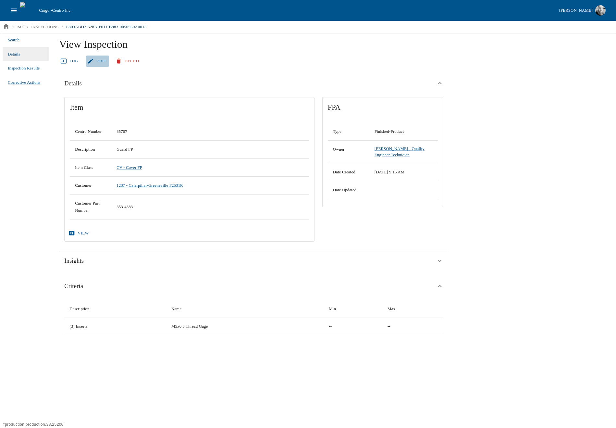
click at [99, 58] on link "Edit" at bounding box center [97, 61] width 23 height 11
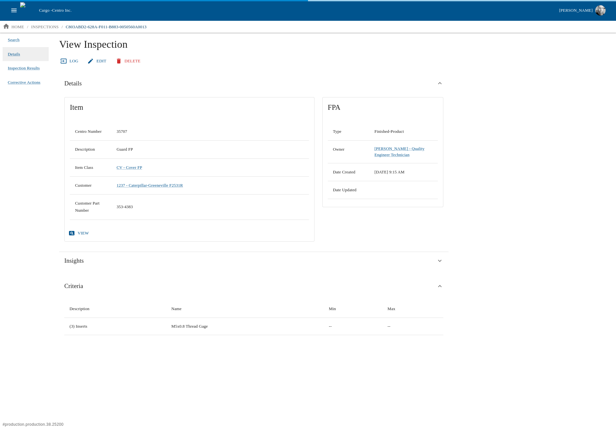
click at [69, 63] on link "Log" at bounding box center [70, 61] width 22 height 11
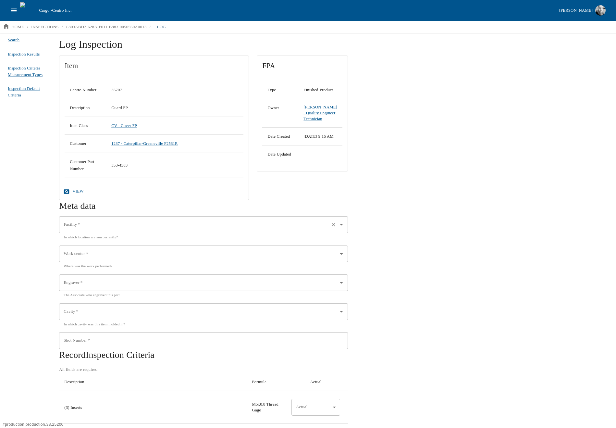
click at [237, 221] on input "Facility   *" at bounding box center [194, 224] width 265 height 11
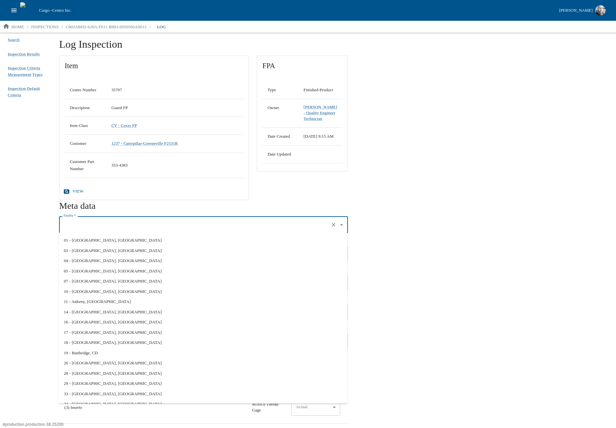
click at [118, 244] on li "01 - [GEOGRAPHIC_DATA], [GEOGRAPHIC_DATA]" at bounding box center [203, 240] width 289 height 10
type input "01 - [GEOGRAPHIC_DATA], [GEOGRAPHIC_DATA]"
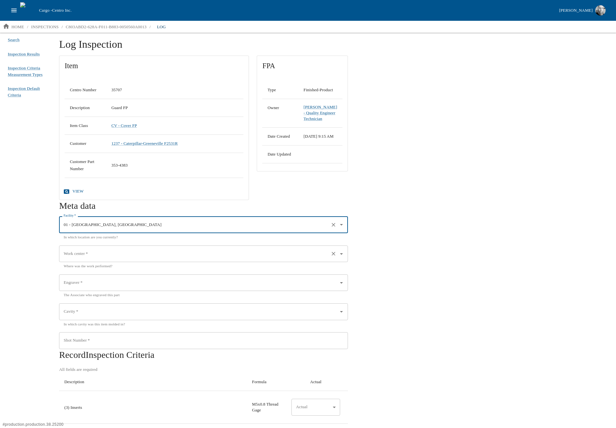
click at [100, 257] on input "Work center   *" at bounding box center [194, 253] width 265 height 11
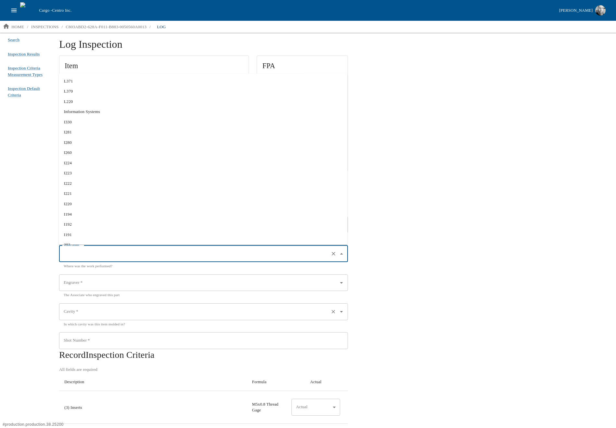
drag, startPoint x: 71, startPoint y: 112, endPoint x: 122, endPoint y: 323, distance: 216.7
click at [71, 112] on li "Information Systems" at bounding box center [203, 112] width 289 height 10
type input "Information Systems"
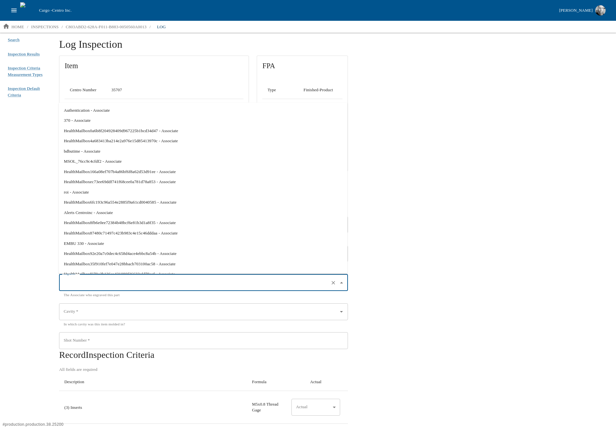
click at [95, 280] on input "Engraver   *" at bounding box center [194, 282] width 265 height 11
click at [86, 261] on li "HealthMailbox35f910fef7e047e28bbacb703100ac58 - Associate" at bounding box center [203, 263] width 289 height 10
type input "HealthMailbox35f910fef7e047e28bbacb703100ac58 - Associate"
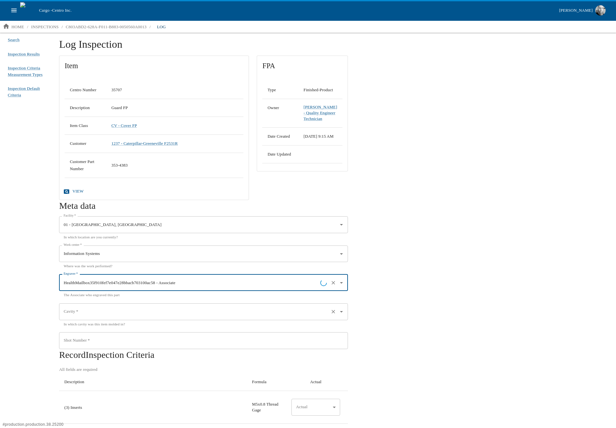
click at [80, 315] on input "Cavity   *" at bounding box center [194, 311] width 265 height 11
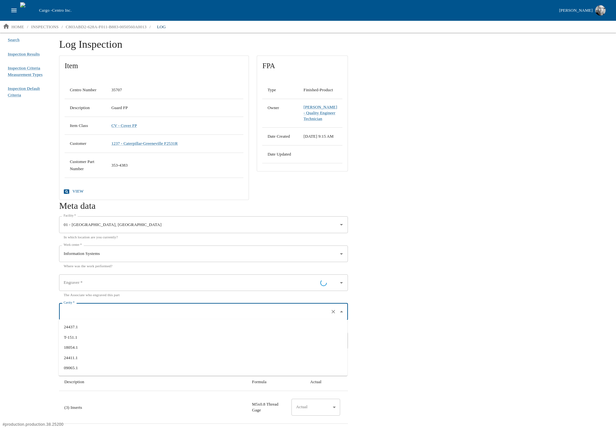
type input "HealthMailbox35f910fef7e047e28bbacb703100ac58 - Associate"
click at [97, 310] on input "Cavity   *" at bounding box center [194, 311] width 265 height 11
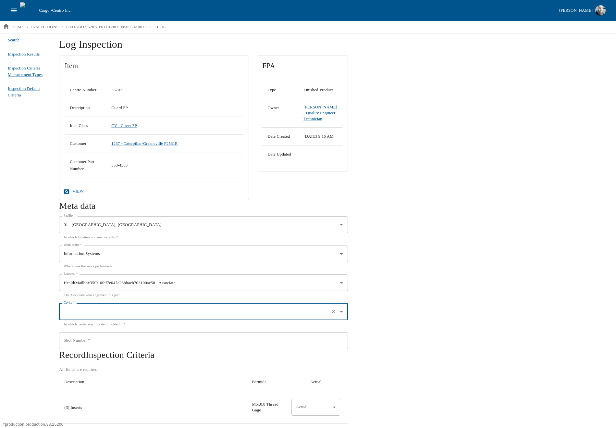
click at [232, 312] on input "Cavity   *" at bounding box center [194, 311] width 265 height 11
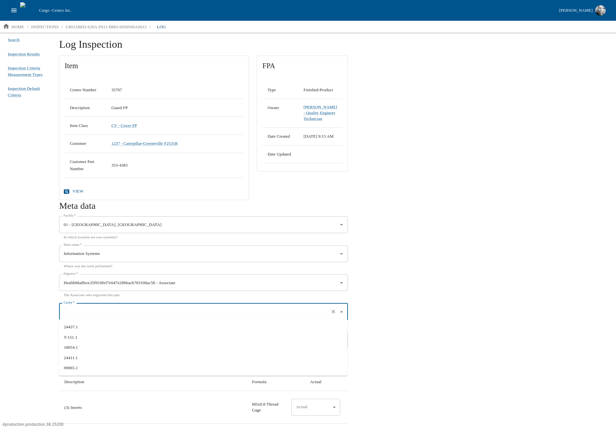
click at [120, 339] on li "T-151.1" at bounding box center [203, 337] width 289 height 10
type input "T-151.1"
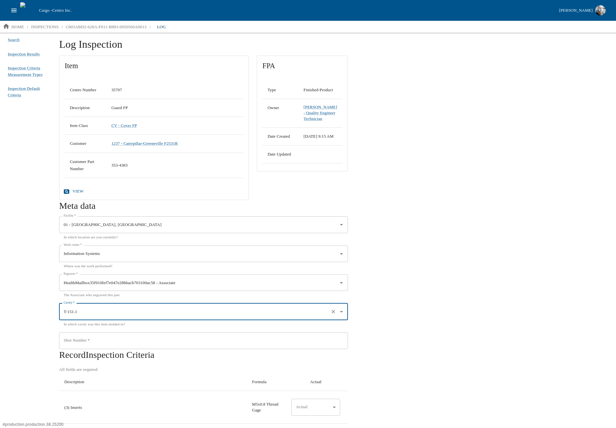
click at [79, 339] on div "Shot Number   * Shot Number   *" at bounding box center [203, 340] width 289 height 17
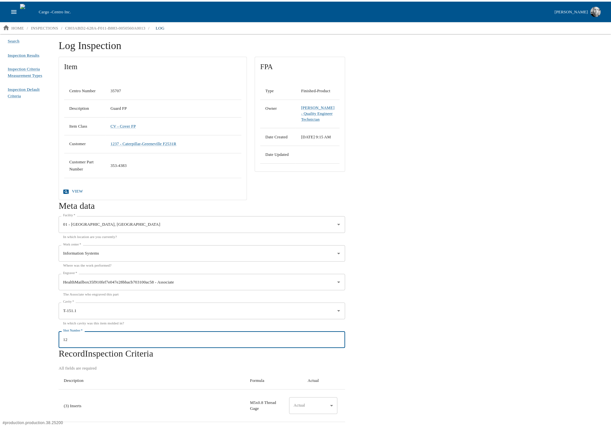
scroll to position [22, 0]
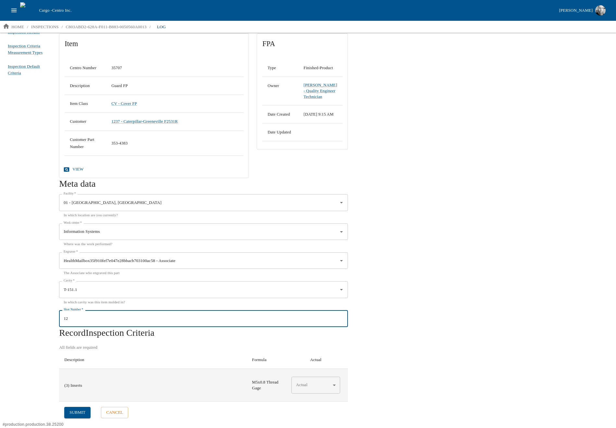
type input "12"
click at [321, 389] on body "Cargo - Centro Inc. [PERSON_NAME] home / inspections / C803ABD2-628A-F011-B883-…" at bounding box center [308, 213] width 616 height 427
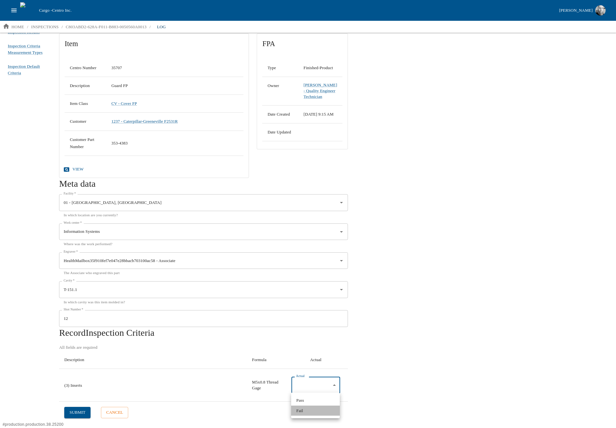
click at [306, 410] on li "Fail" at bounding box center [315, 411] width 49 height 10
type input "*"
click at [80, 410] on button "submit" at bounding box center [77, 412] width 26 height 11
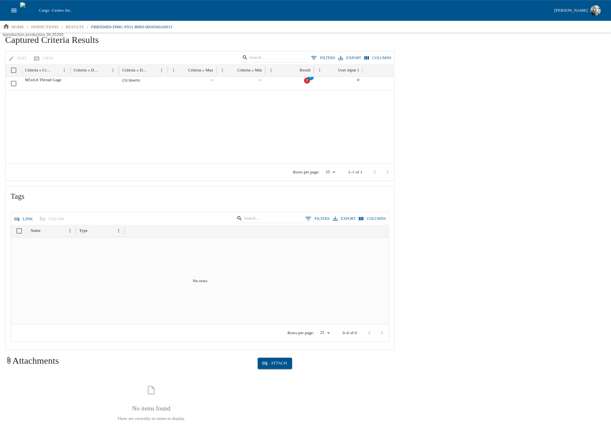
scroll to position [422, 0]
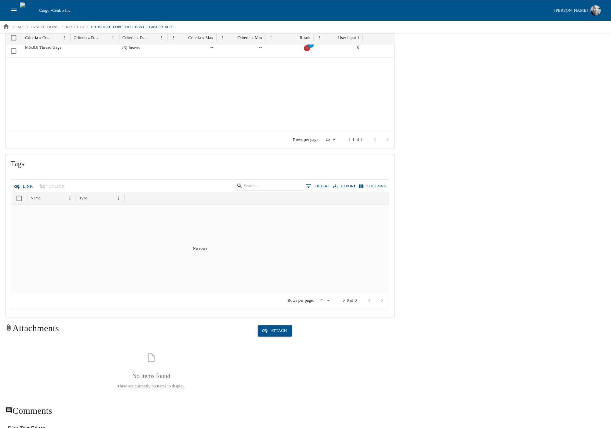
click at [23, 184] on button "Link" at bounding box center [23, 186] width 23 height 11
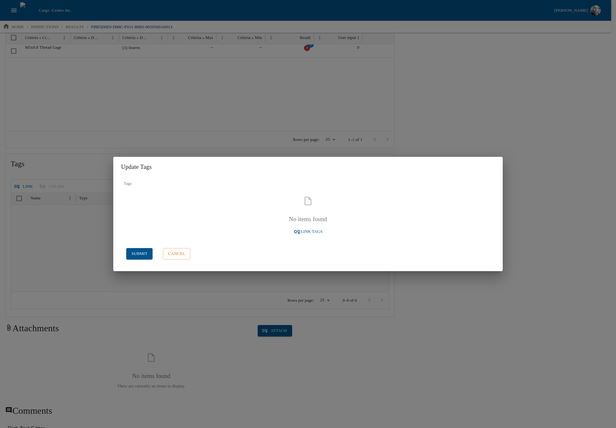
click at [310, 232] on span "Link Tags" at bounding box center [312, 231] width 22 height 7
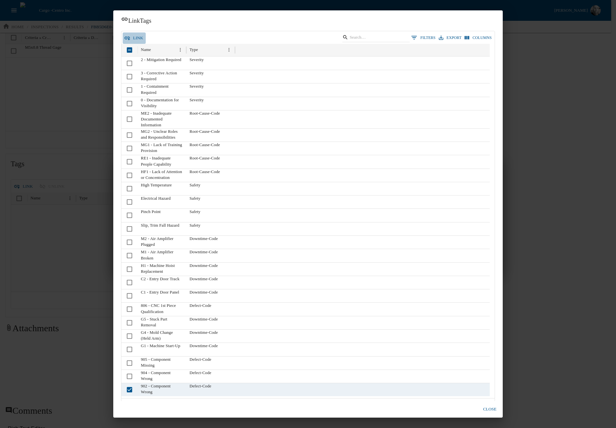
click at [131, 36] on button "link" at bounding box center [134, 37] width 23 height 11
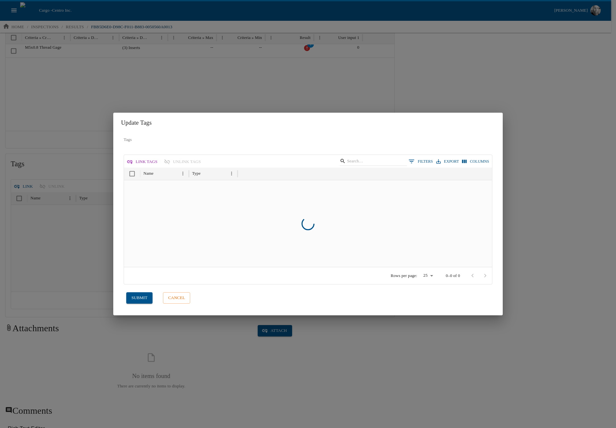
click at [136, 298] on button "submit" at bounding box center [139, 297] width 26 height 11
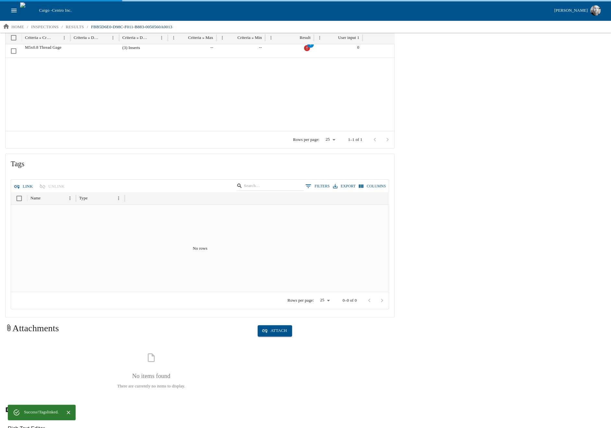
click at [479, 326] on div "View Inspection Result Dashboard Inspection details Item Centro Number 35707 De…" at bounding box center [305, 168] width 611 height 1114
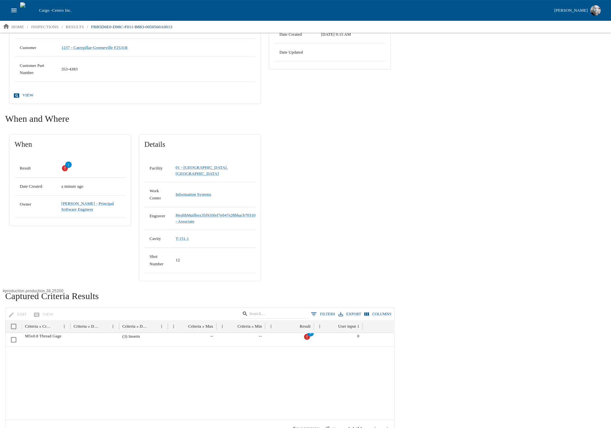
scroll to position [69, 0]
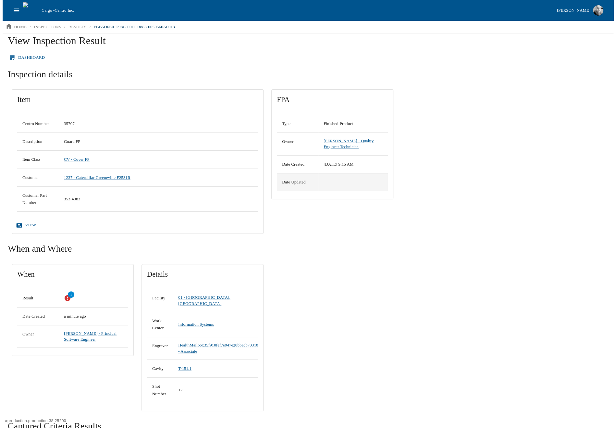
scroll to position [0, 0]
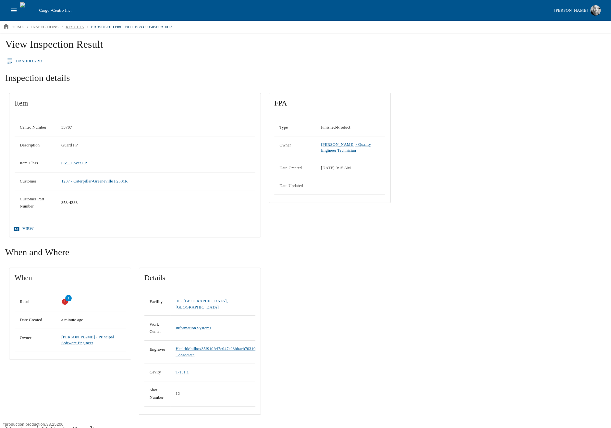
click at [73, 26] on p "results" at bounding box center [75, 27] width 18 height 6
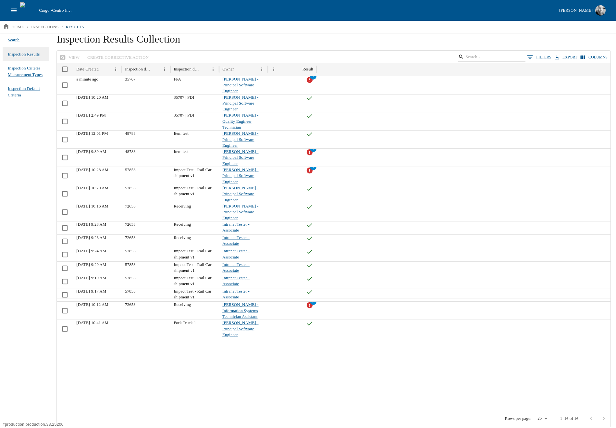
click at [550, 58] on button "0 Filters" at bounding box center [540, 57] width 28 height 10
click at [92, 87] on body "Cargo - Centro Inc. [PERSON_NAME] home / inspections / results Search Inspectio…" at bounding box center [308, 213] width 616 height 427
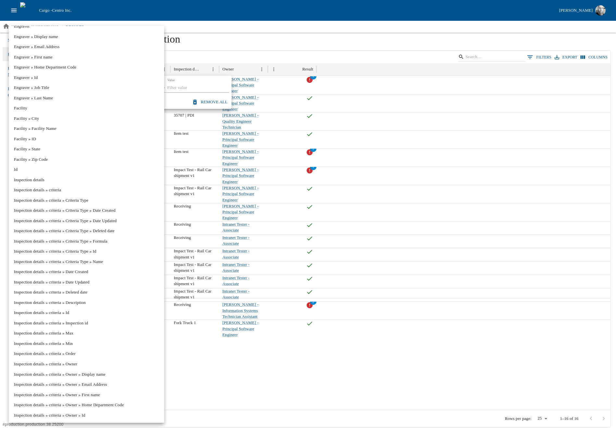
scroll to position [260, 0]
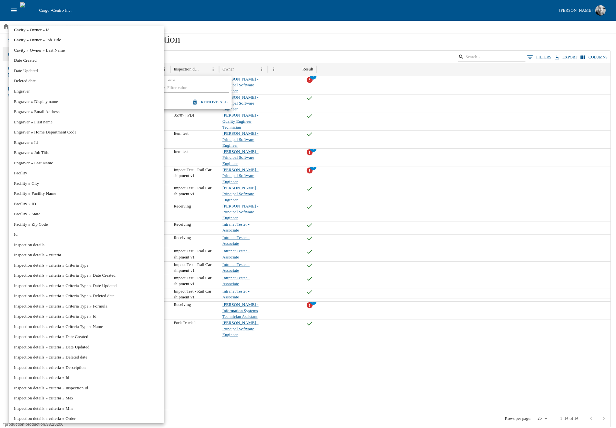
click at [30, 203] on li "Facility » ID" at bounding box center [87, 204] width 156 height 10
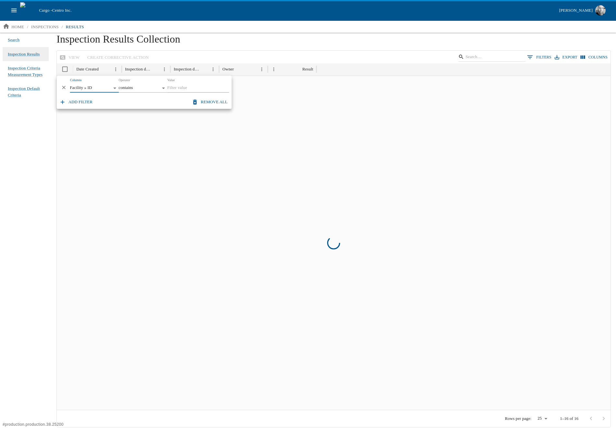
click at [136, 89] on li "Engraver" at bounding box center [88, 92] width 117 height 6
click at [179, 87] on div at bounding box center [308, 214] width 616 height 428
type input "**********"
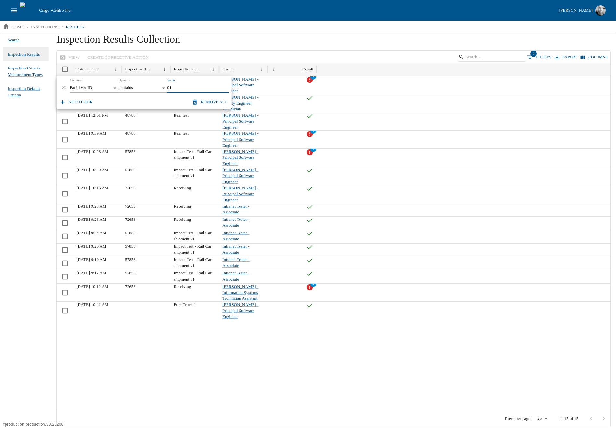
type input "01"
click at [77, 102] on button "Add filter" at bounding box center [76, 101] width 37 height 11
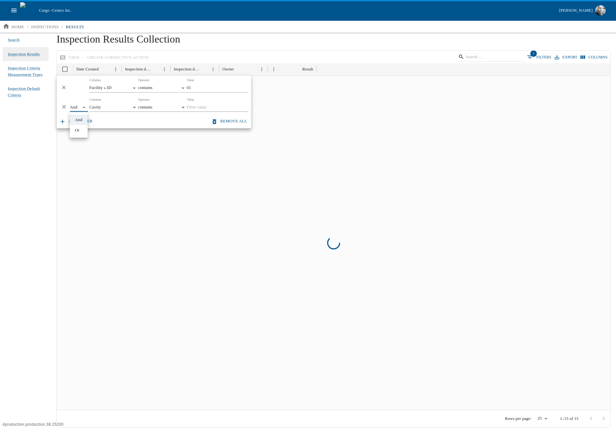
click at [72, 109] on body "**********" at bounding box center [308, 213] width 616 height 427
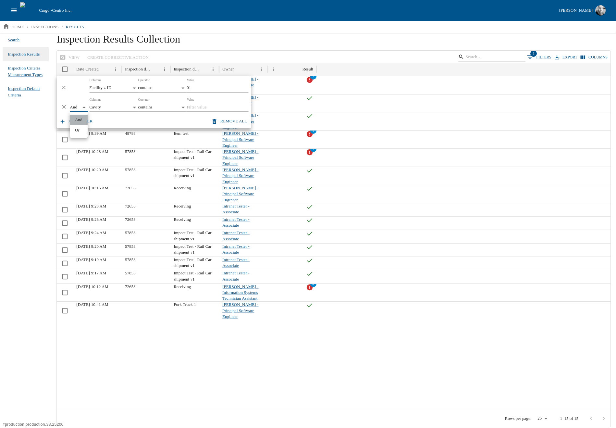
click at [78, 119] on li "And" at bounding box center [79, 120] width 18 height 10
click at [102, 107] on body "Cargo - Centro Inc. [PERSON_NAME] home / inspections / results Search Inspectio…" at bounding box center [308, 213] width 616 height 427
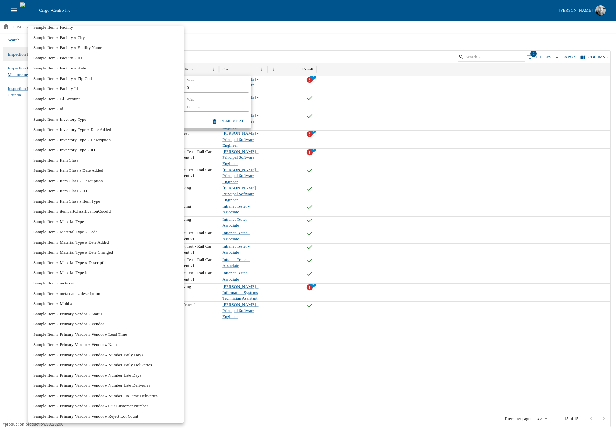
scroll to position [2071, 0]
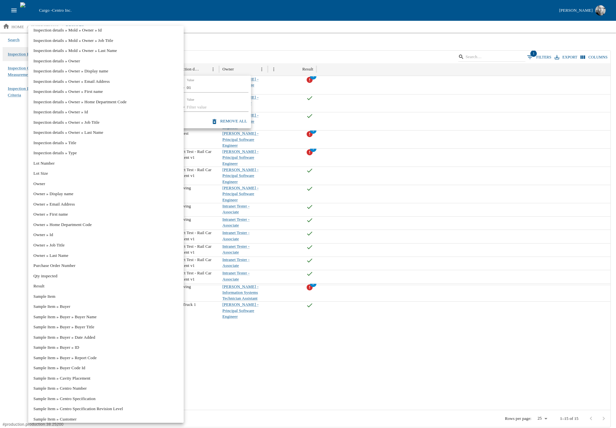
drag, startPoint x: 59, startPoint y: 286, endPoint x: 123, endPoint y: 170, distance: 131.8
click at [59, 286] on li "Result" at bounding box center [106, 286] width 156 height 10
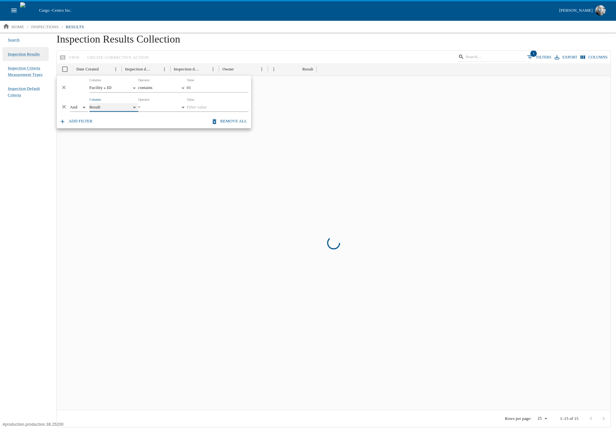
type input "******"
type input "*"
click at [201, 107] on input "Value" at bounding box center [218, 107] width 62 height 9
click at [155, 107] on body "**********" at bounding box center [308, 213] width 616 height 427
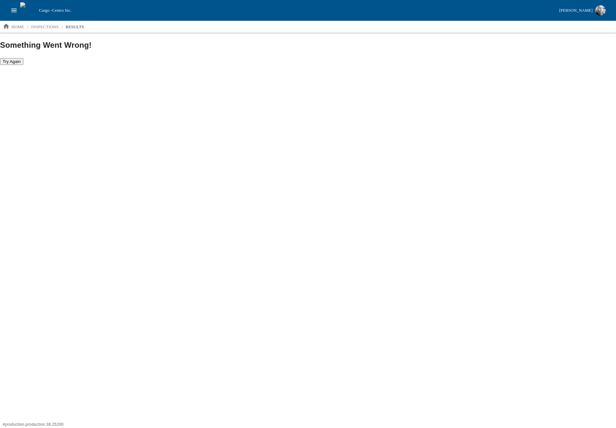
click at [315, 65] on html "Cargo - Centro Inc. [PERSON_NAME] home / inspections / results Something Went W…" at bounding box center [308, 32] width 616 height 65
click at [51, 28] on p "inspections" at bounding box center [45, 27] width 28 height 6
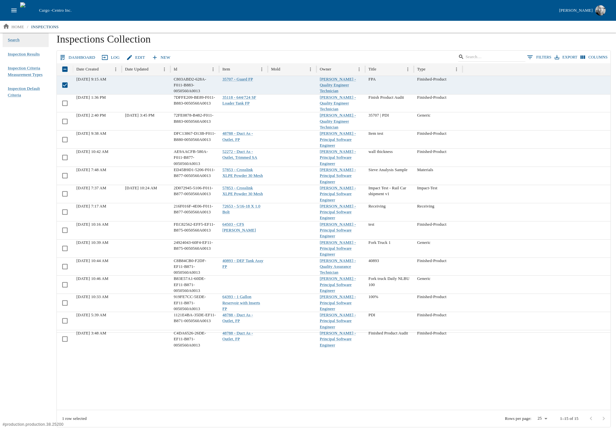
click at [543, 58] on button "0 Filters" at bounding box center [540, 57] width 28 height 10
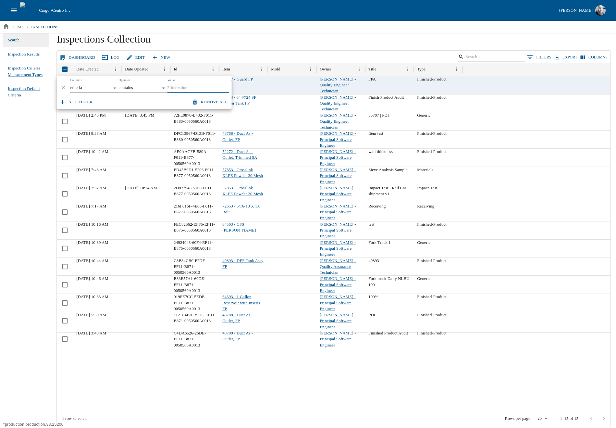
click at [81, 86] on body "Cargo - Centro Inc. [PERSON_NAME] home / inspections Search Inspection Results …" at bounding box center [308, 213] width 616 height 427
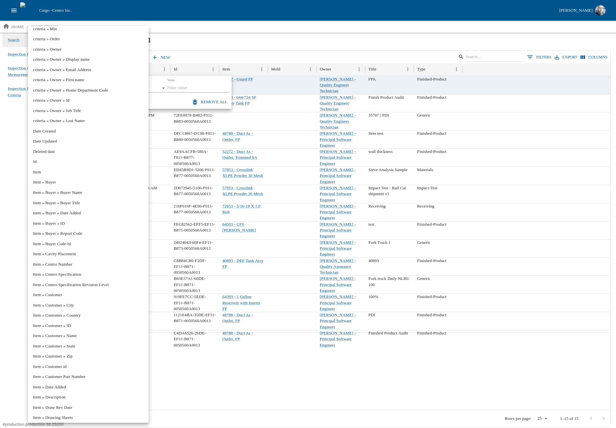
scroll to position [61, 0]
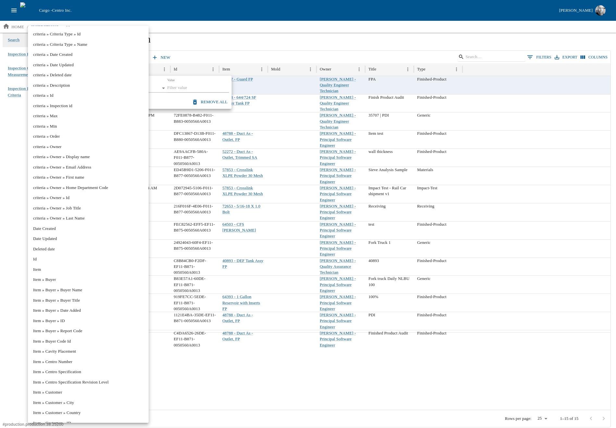
click at [199, 87] on div at bounding box center [308, 214] width 616 height 428
